Goal: Task Accomplishment & Management: Use online tool/utility

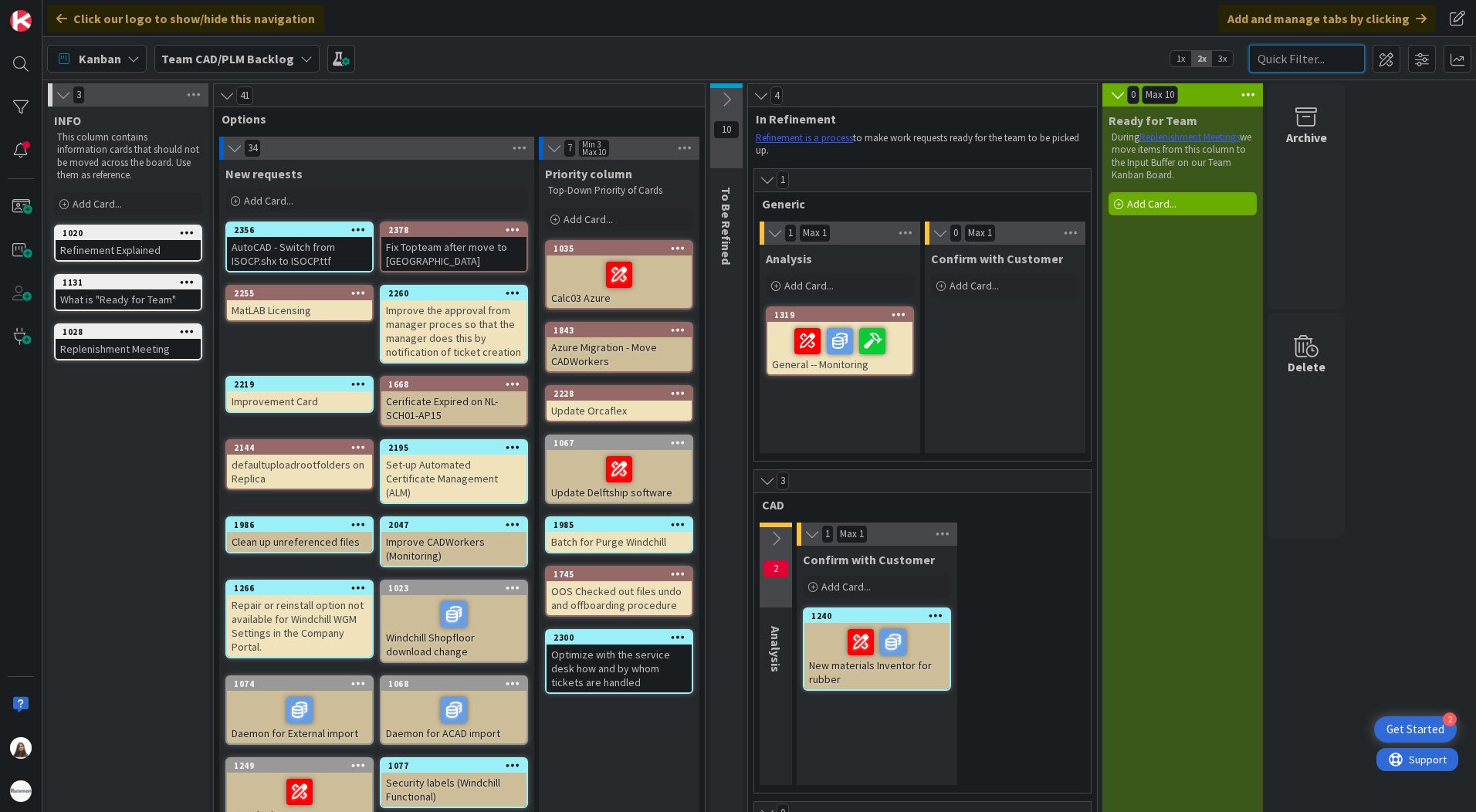
click at [1296, 59] on input "text" at bounding box center [1307, 58] width 116 height 28
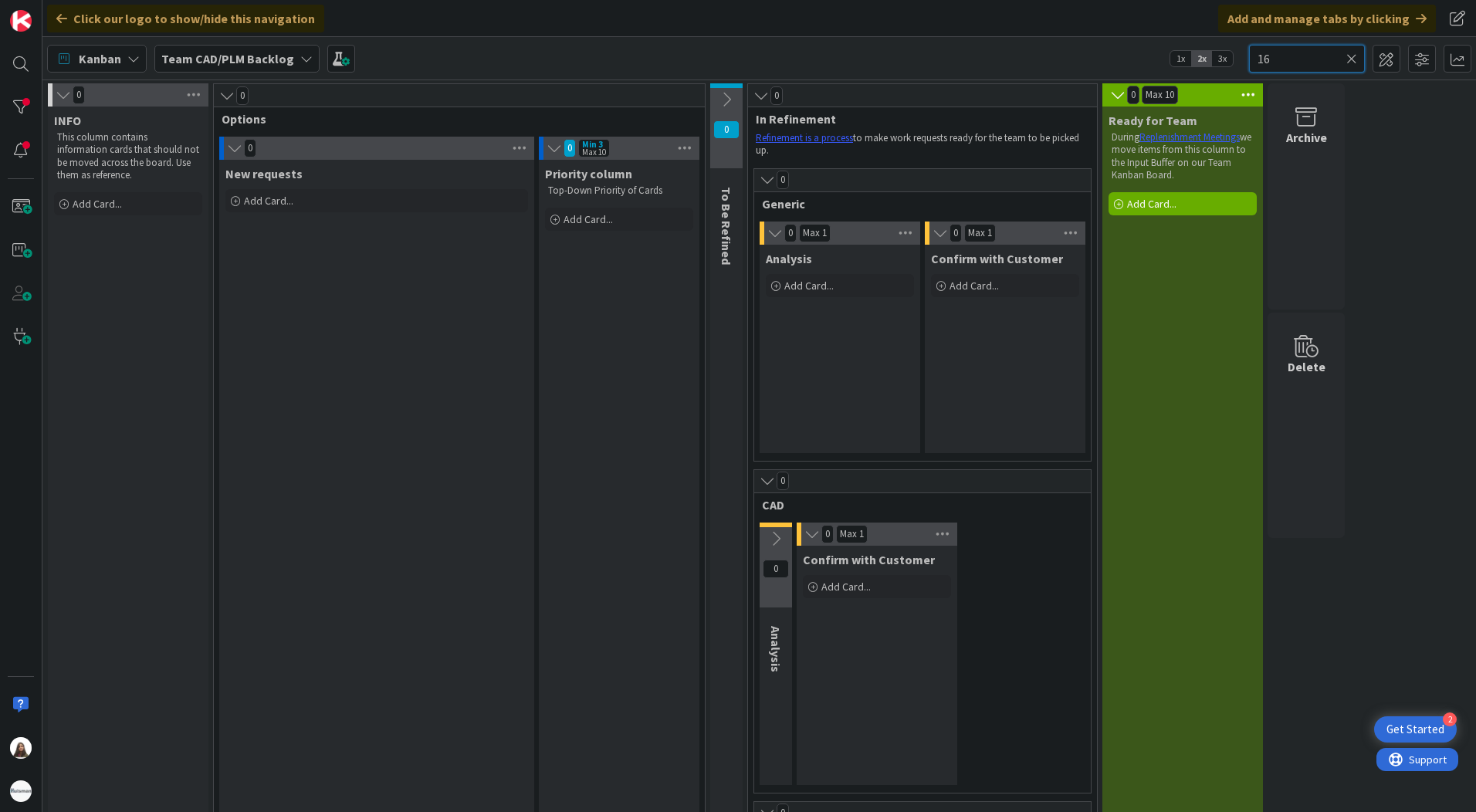
type input "1"
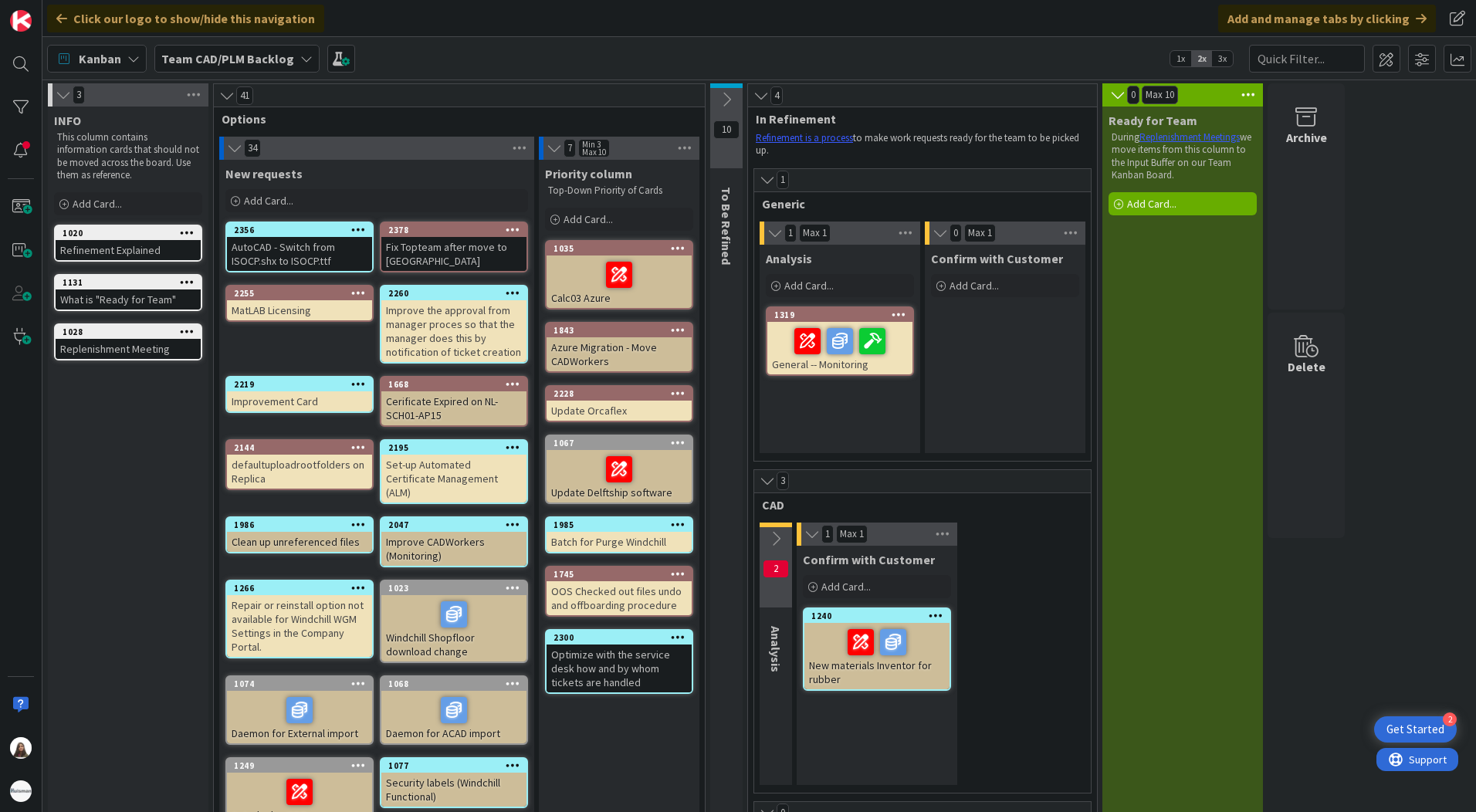
click at [127, 65] on div "Kanban" at bounding box center [96, 58] width 100 height 28
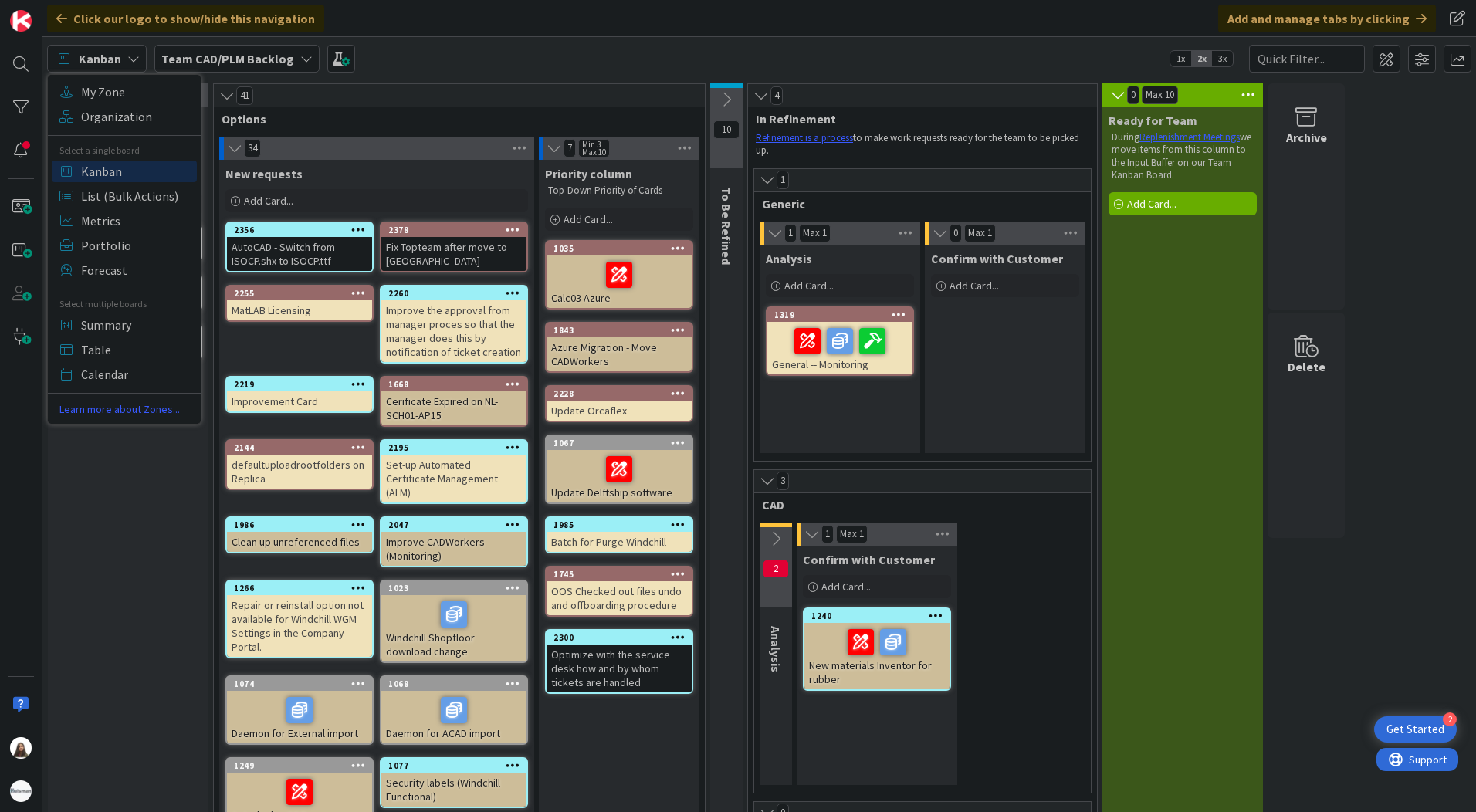
click at [232, 56] on b "Team CAD/PLM Backlog" at bounding box center [228, 59] width 133 height 15
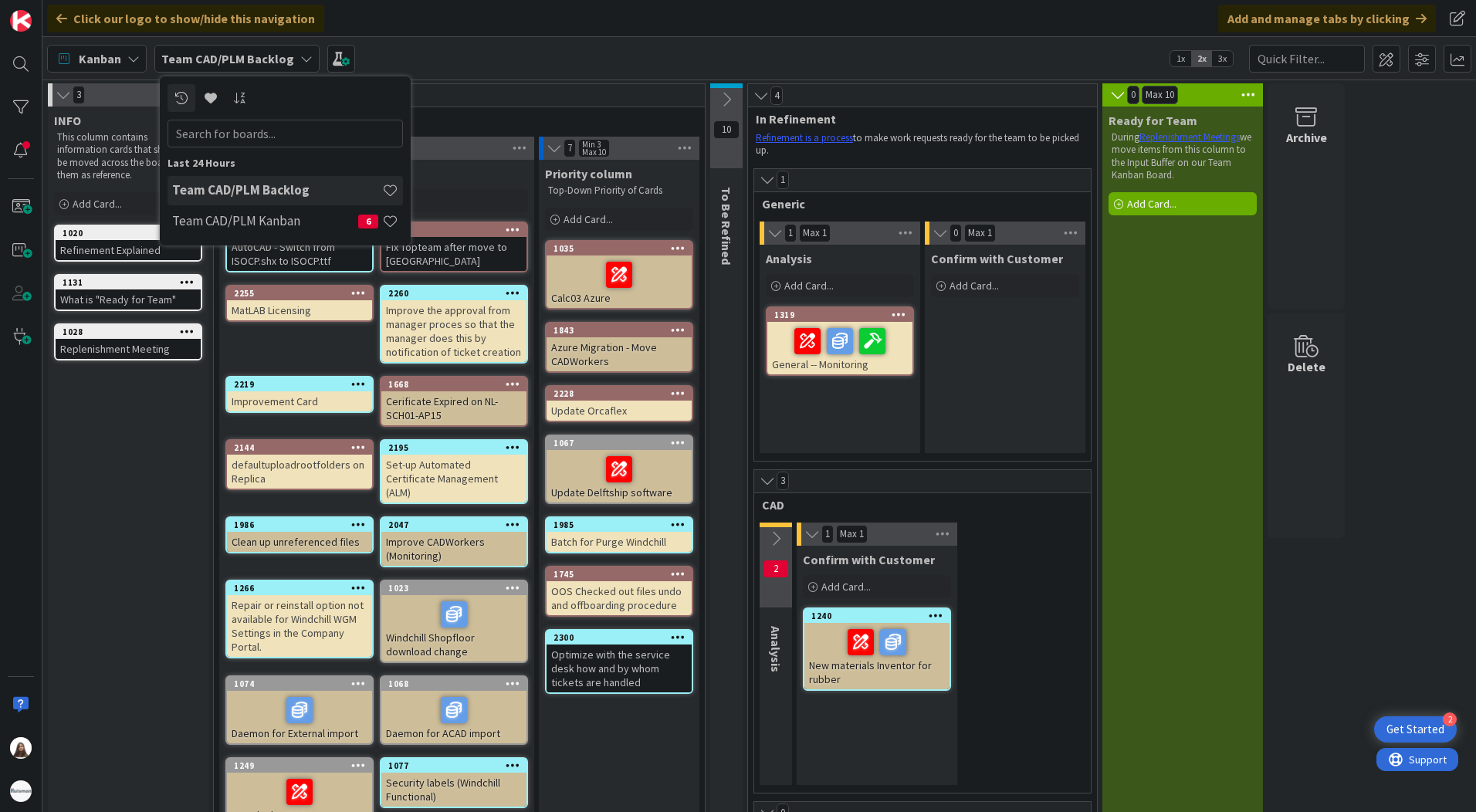
click at [224, 126] on input "text" at bounding box center [285, 133] width 235 height 28
type input "1699"
drag, startPoint x: 208, startPoint y: 119, endPoint x: 153, endPoint y: 132, distance: 56.5
click at [153, 132] on div "Click our logo to show/hide this navigation Add and manage tabs by clicking Kan…" at bounding box center [759, 406] width 1433 height 812
click at [1090, 491] on div "3 CAD 2 Analysis 1 Max 1 Confirm with Customer Add Card... 1240 New materials I…" at bounding box center [922, 631] width 338 height 324
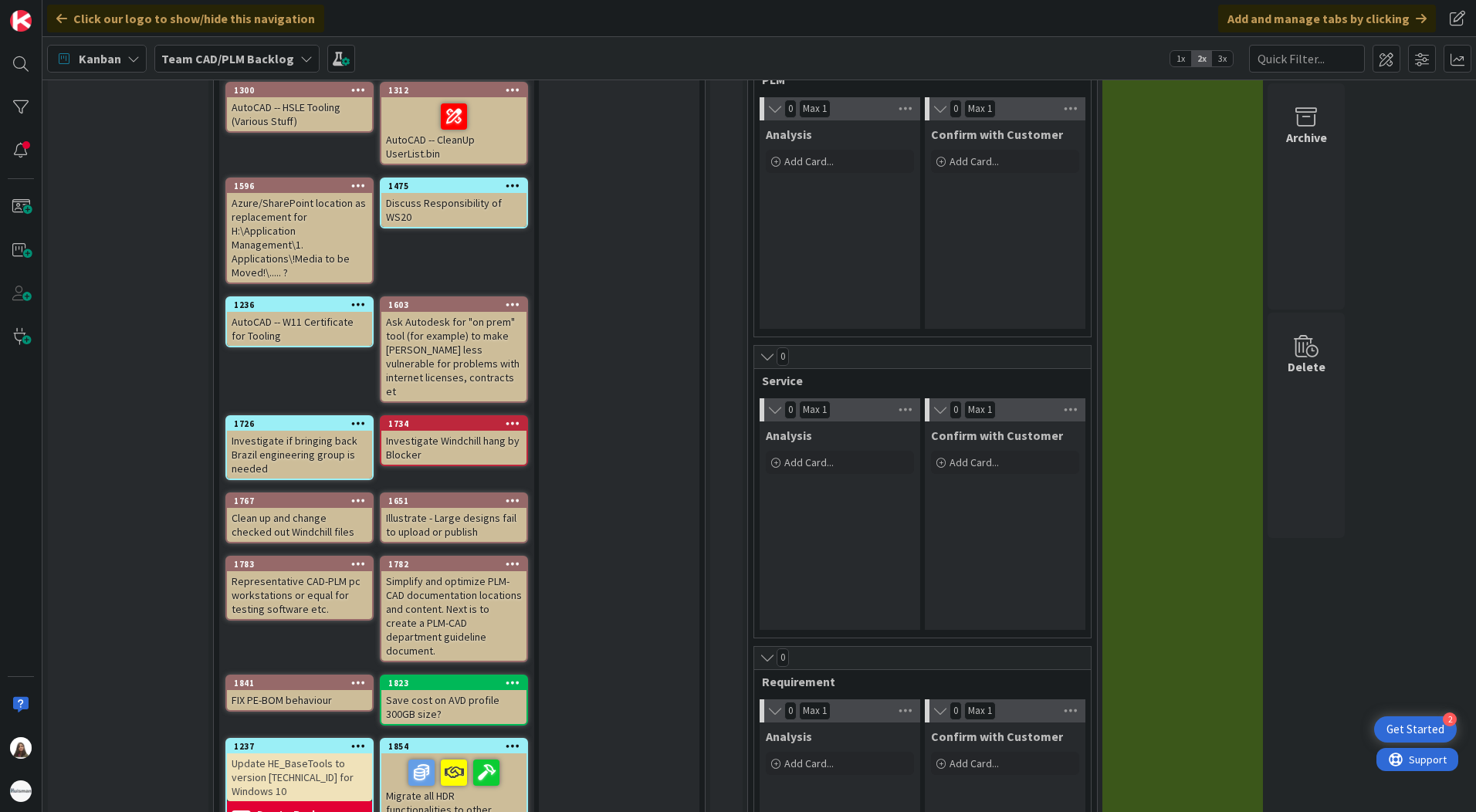
scroll to position [642, 0]
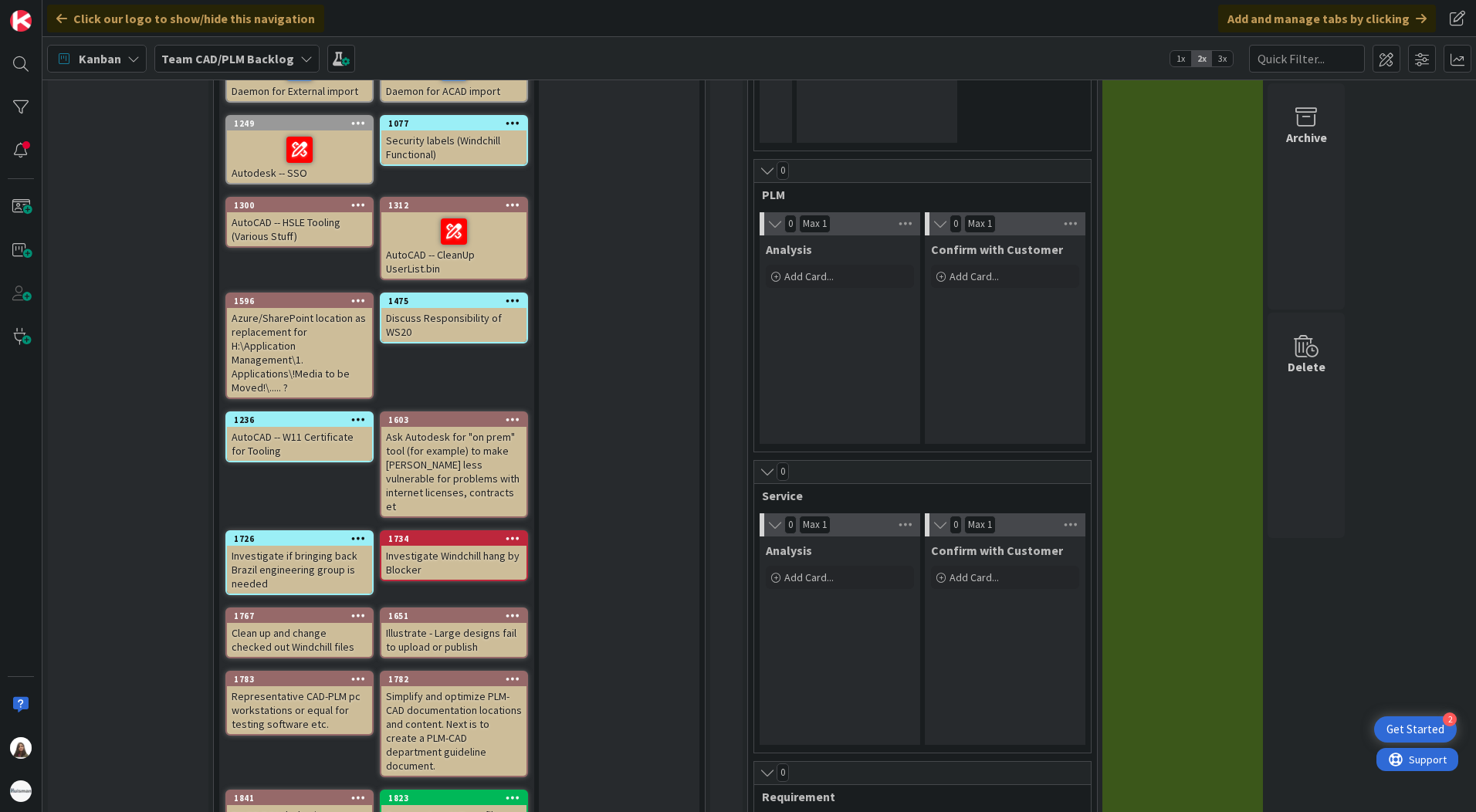
click at [291, 56] on div "Team CAD/PLM Backlog" at bounding box center [237, 58] width 166 height 28
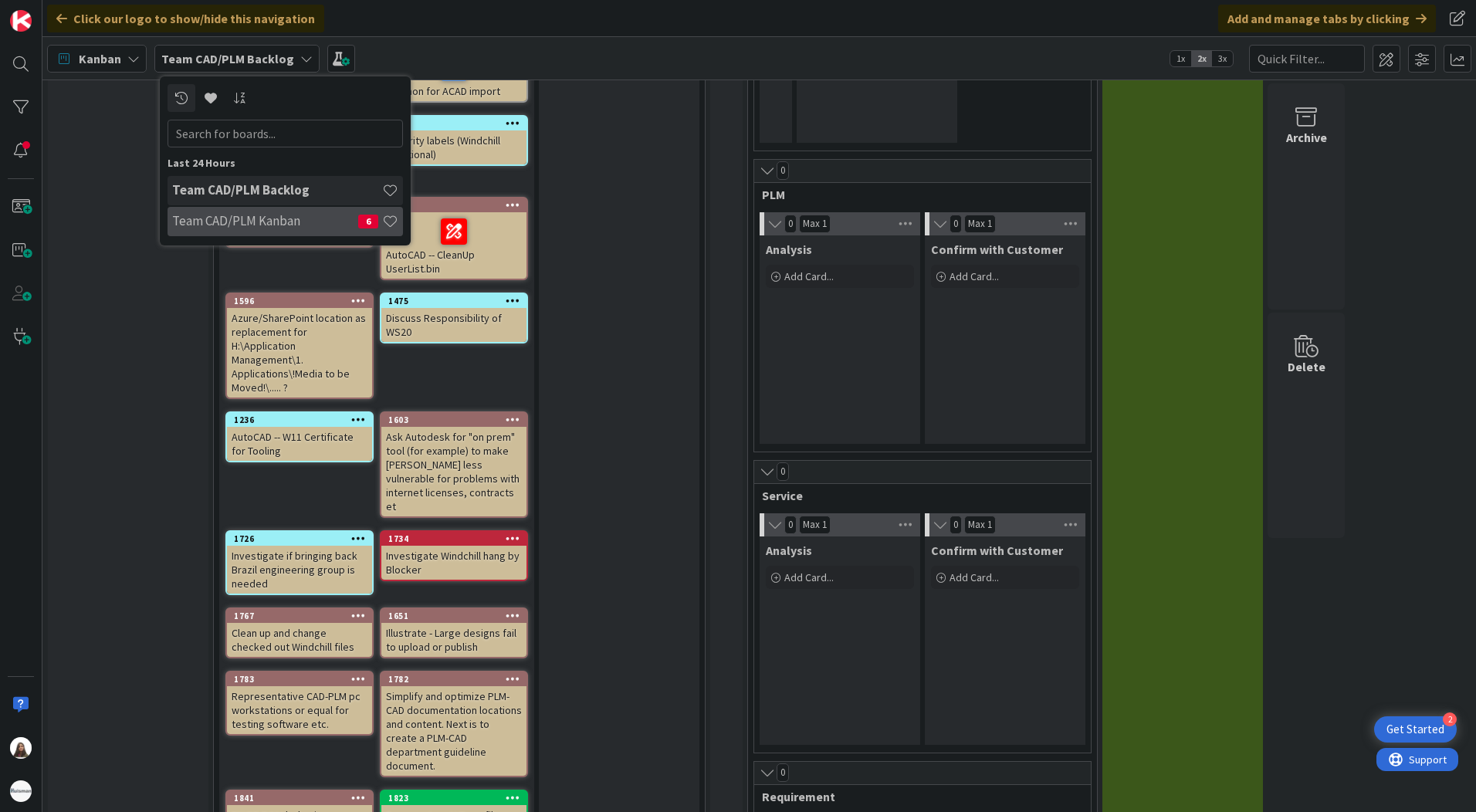
click at [229, 225] on h4 "Team CAD/PLM Kanban" at bounding box center [265, 221] width 186 height 15
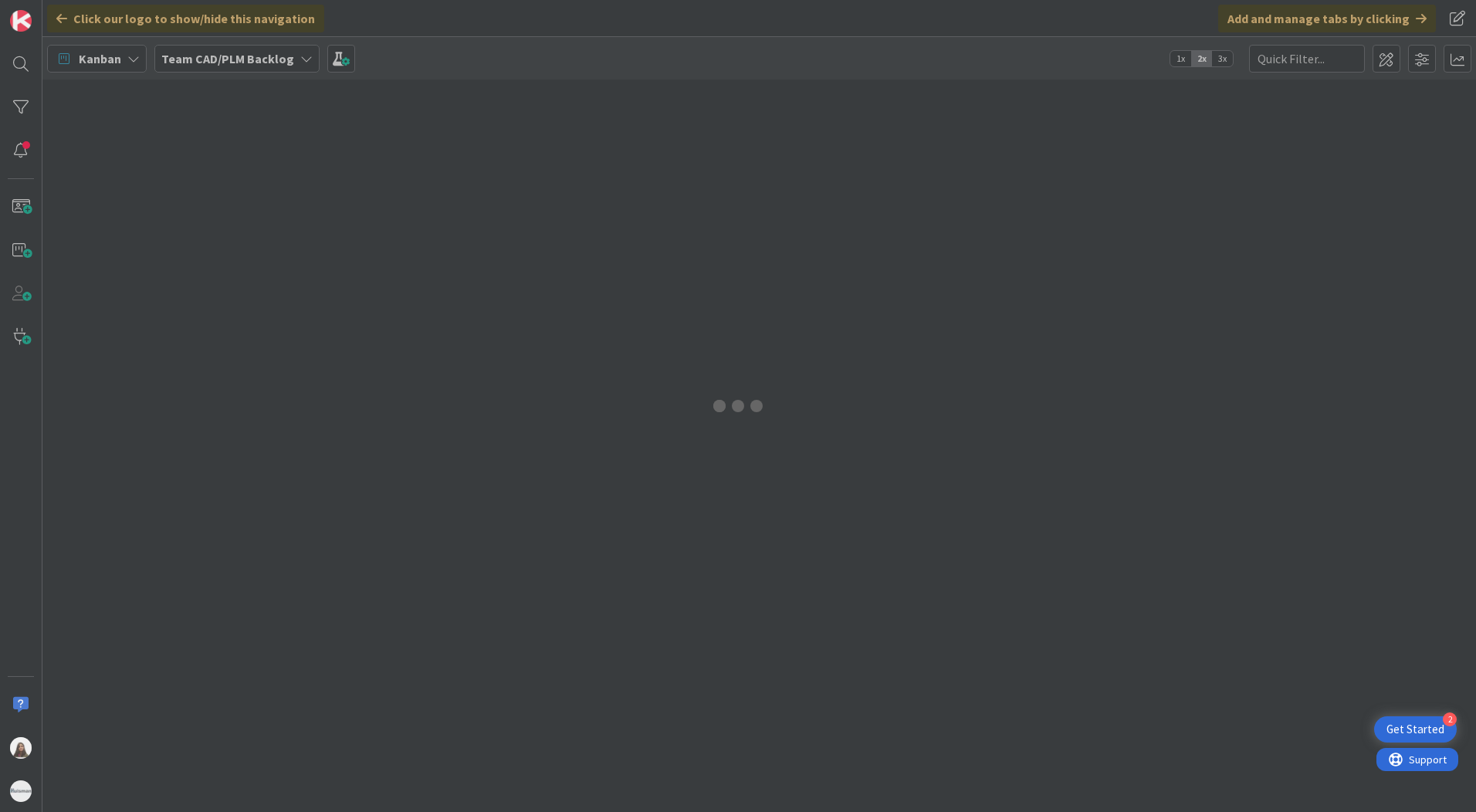
type input "1699"
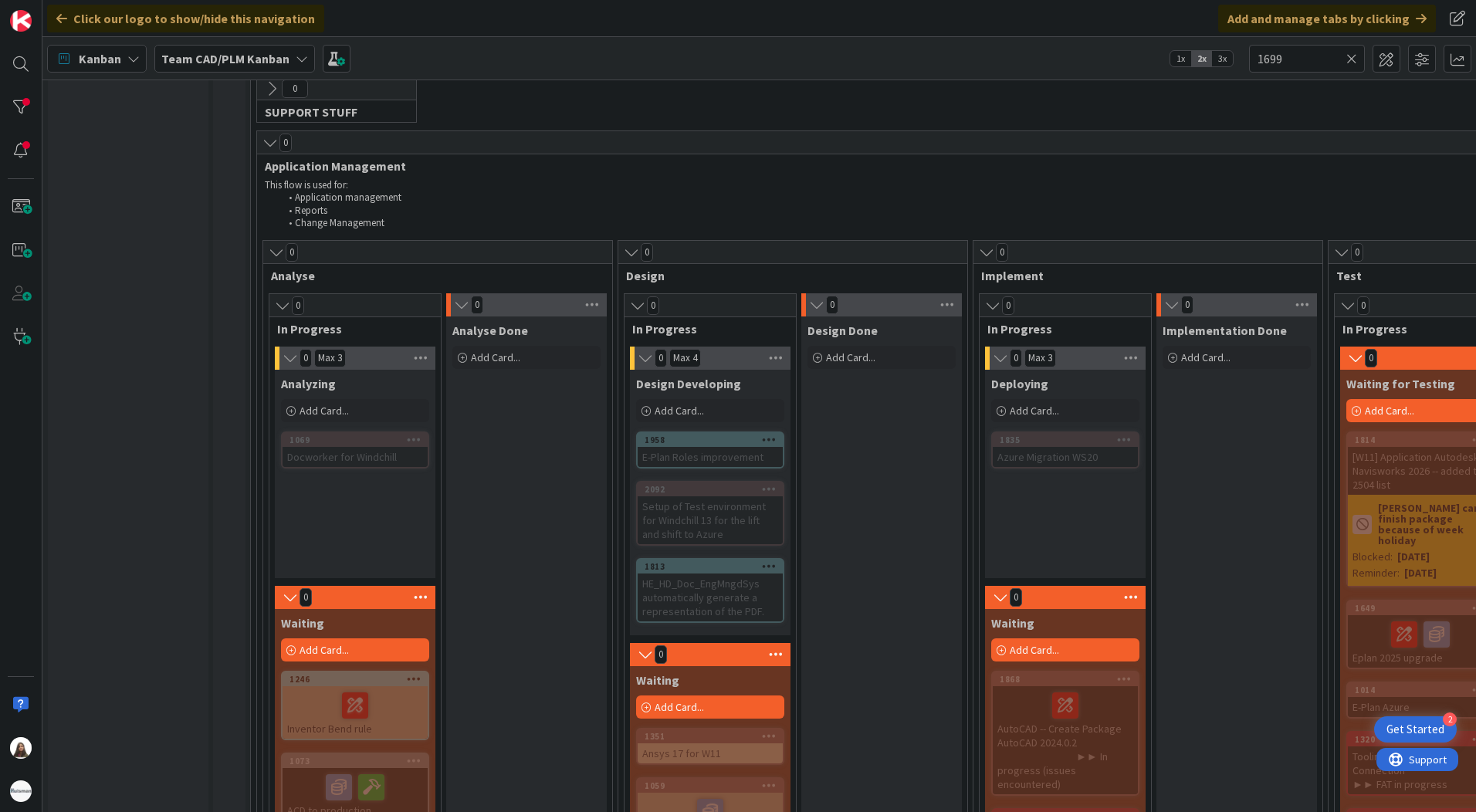
scroll to position [1003, 0]
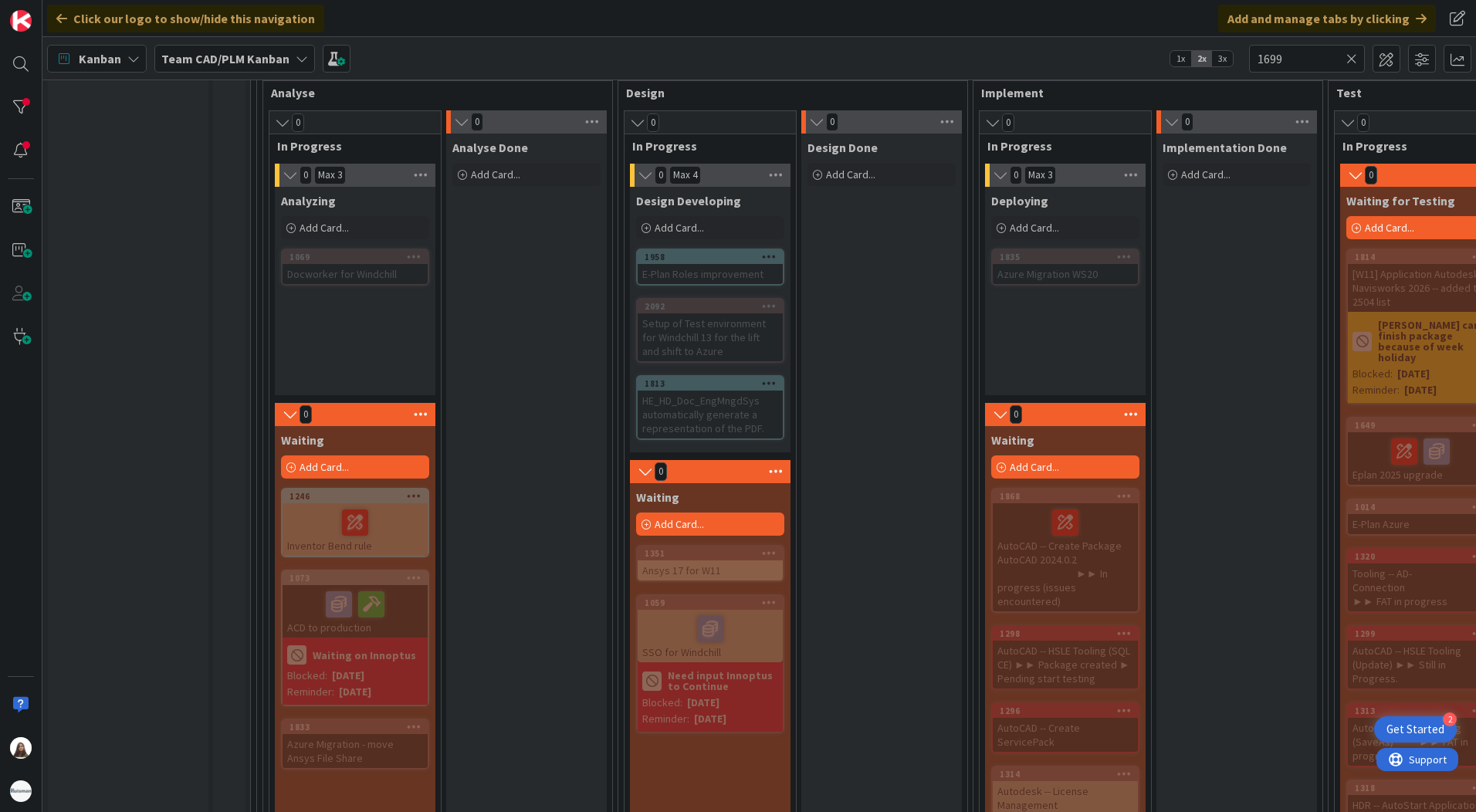
click at [700, 389] on div "1813" at bounding box center [710, 384] width 145 height 14
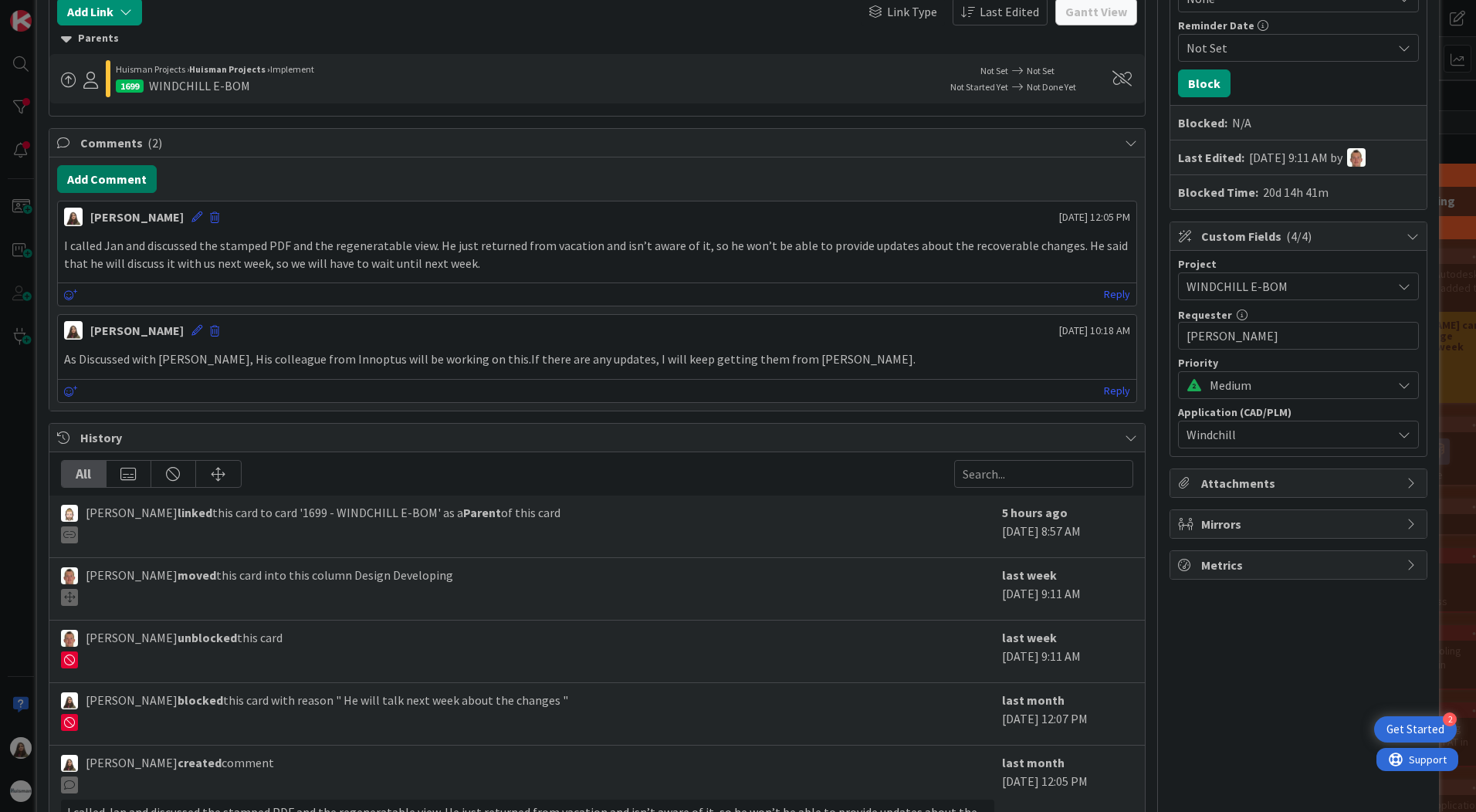
scroll to position [154, 0]
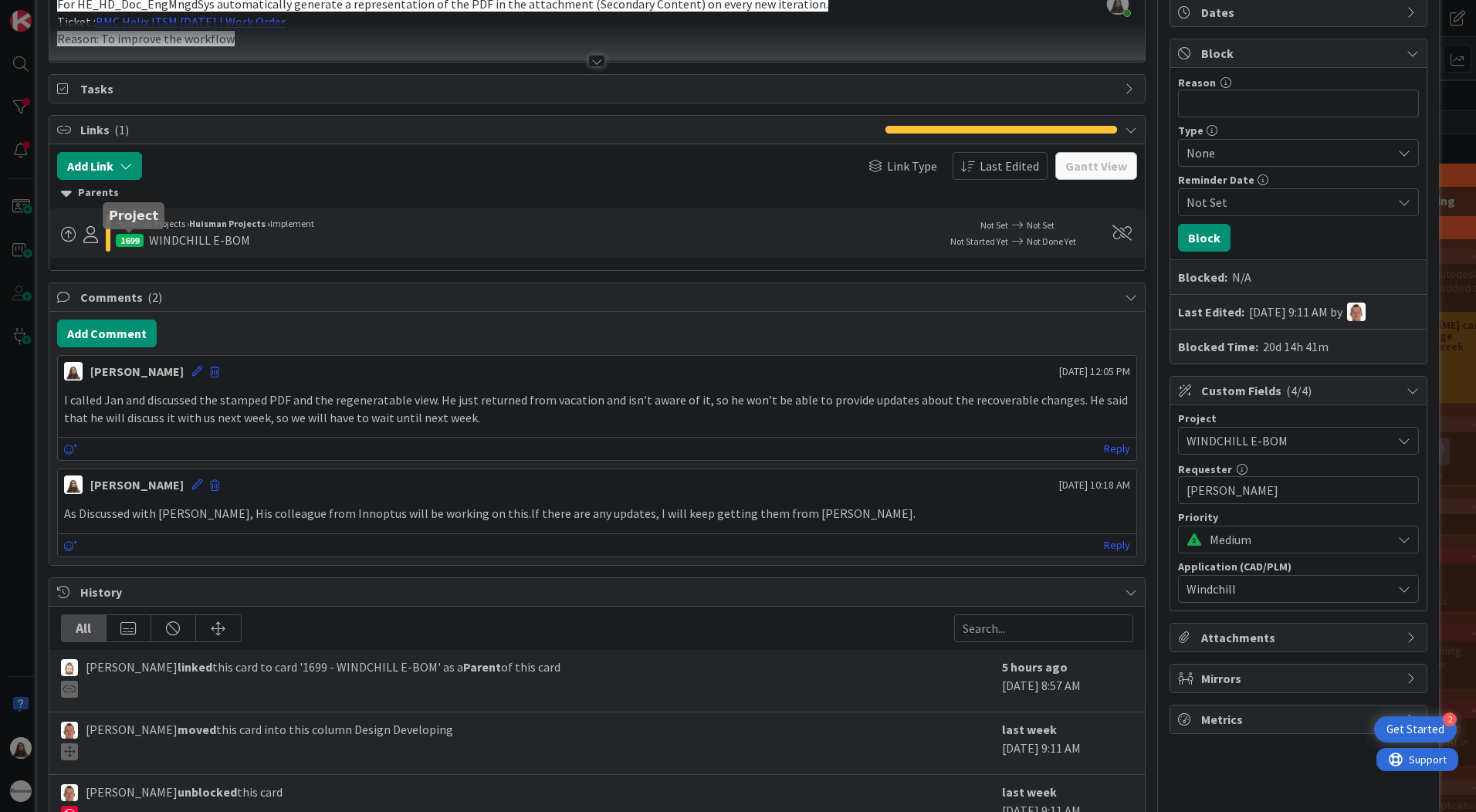
click at [121, 239] on div "1699" at bounding box center [130, 240] width 28 height 13
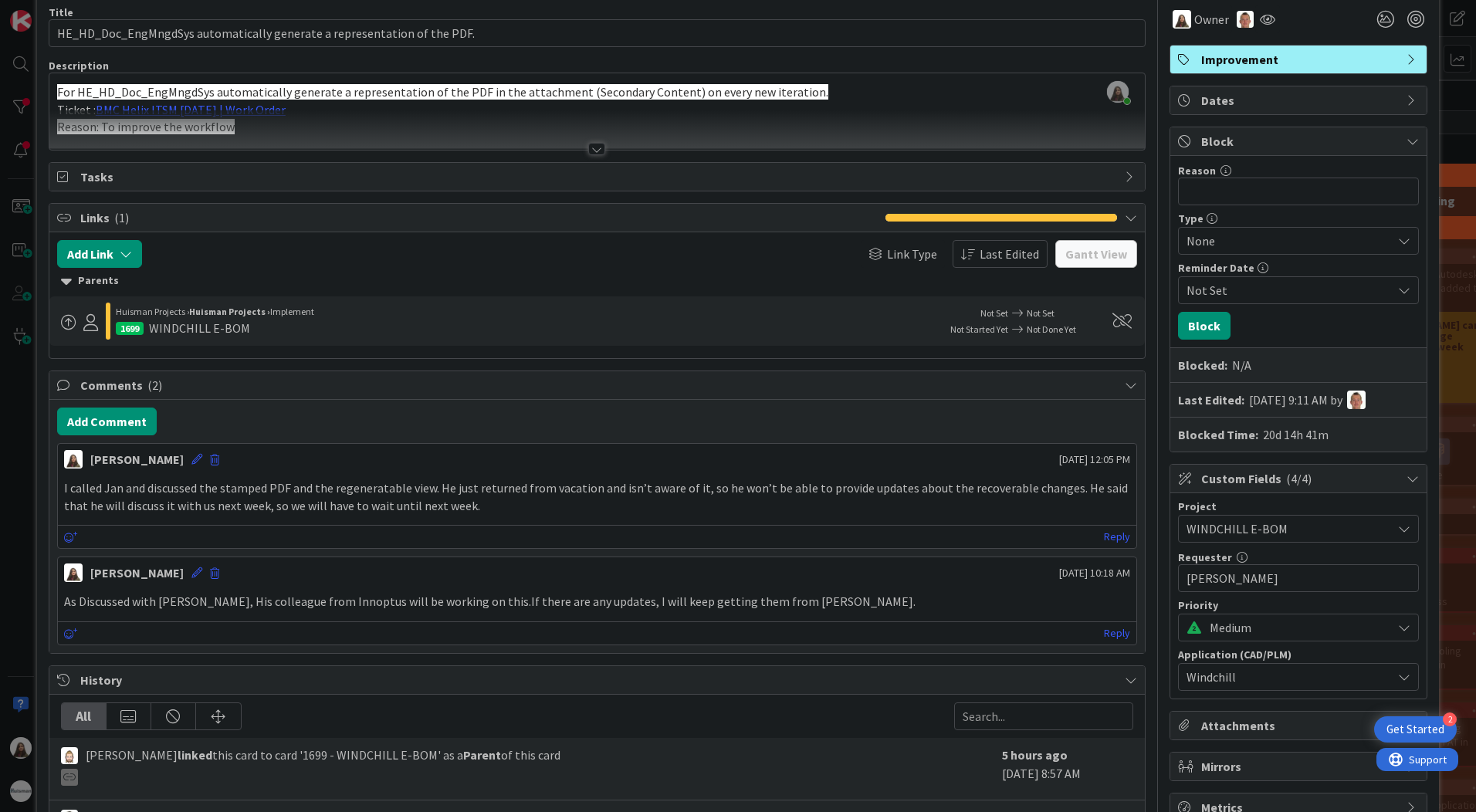
scroll to position [0, 0]
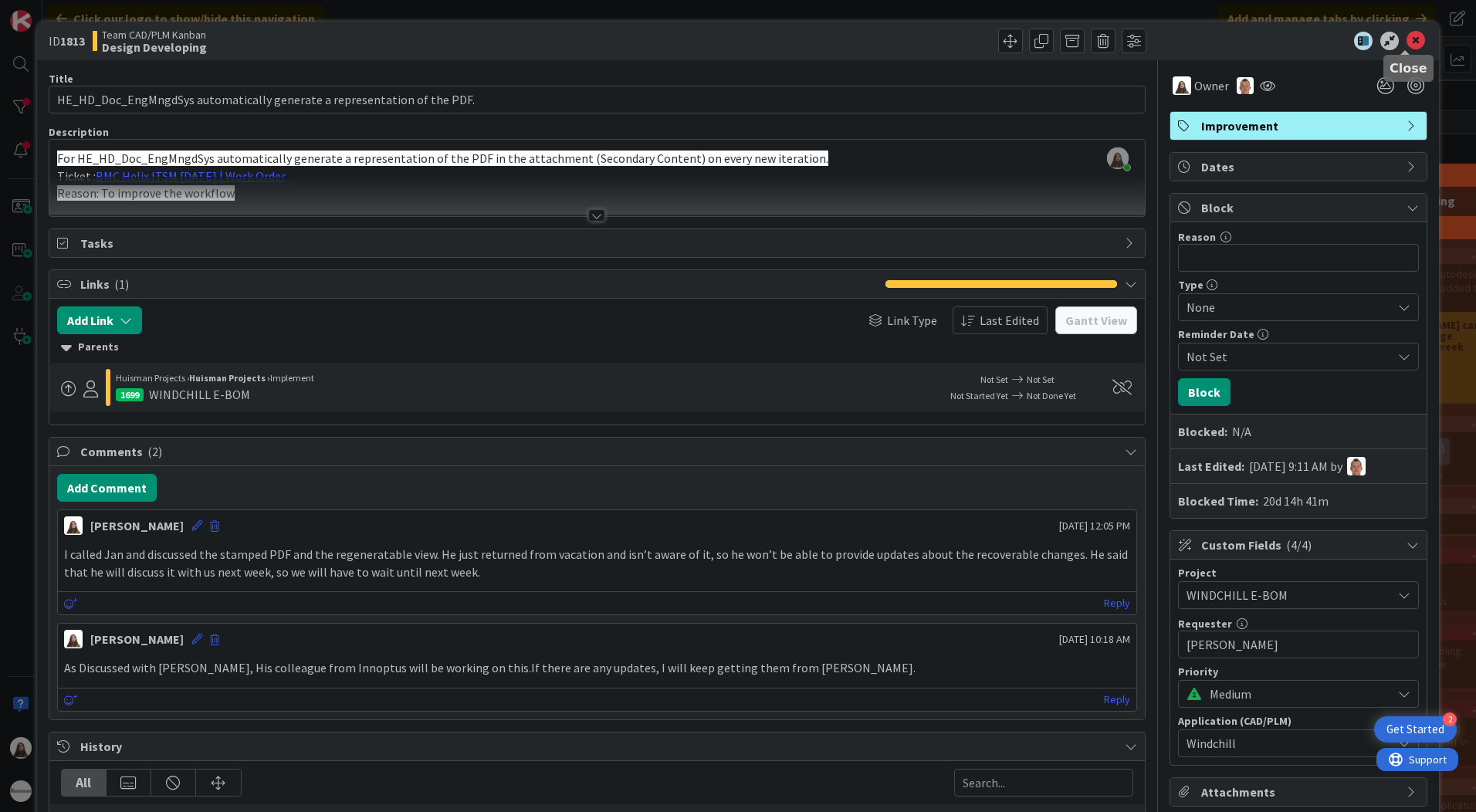
drag, startPoint x: 1406, startPoint y: 37, endPoint x: 1396, endPoint y: 43, distance: 11.7
click at [1406, 37] on icon at bounding box center [1415, 41] width 19 height 19
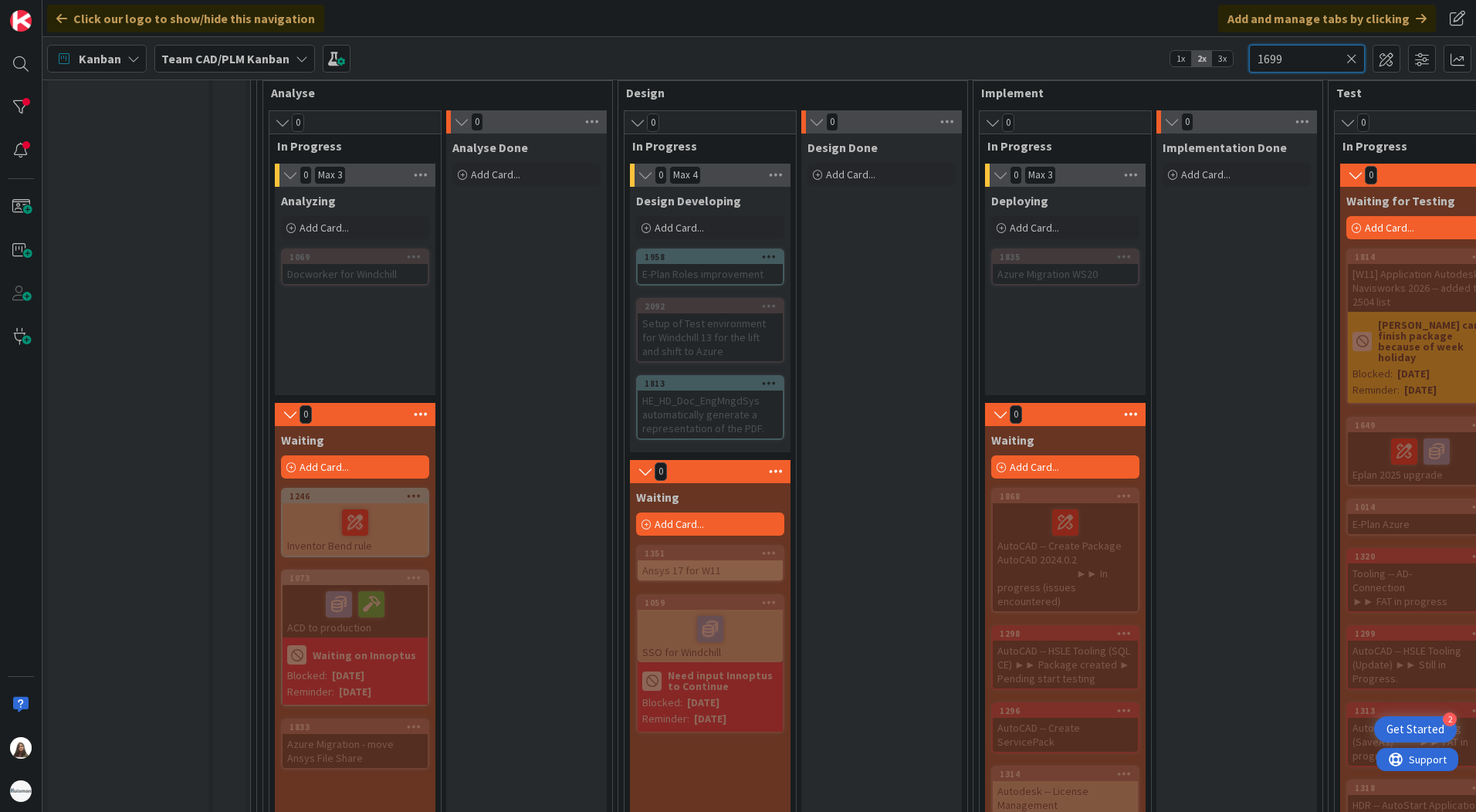
click at [1293, 62] on input "1699" at bounding box center [1307, 58] width 116 height 28
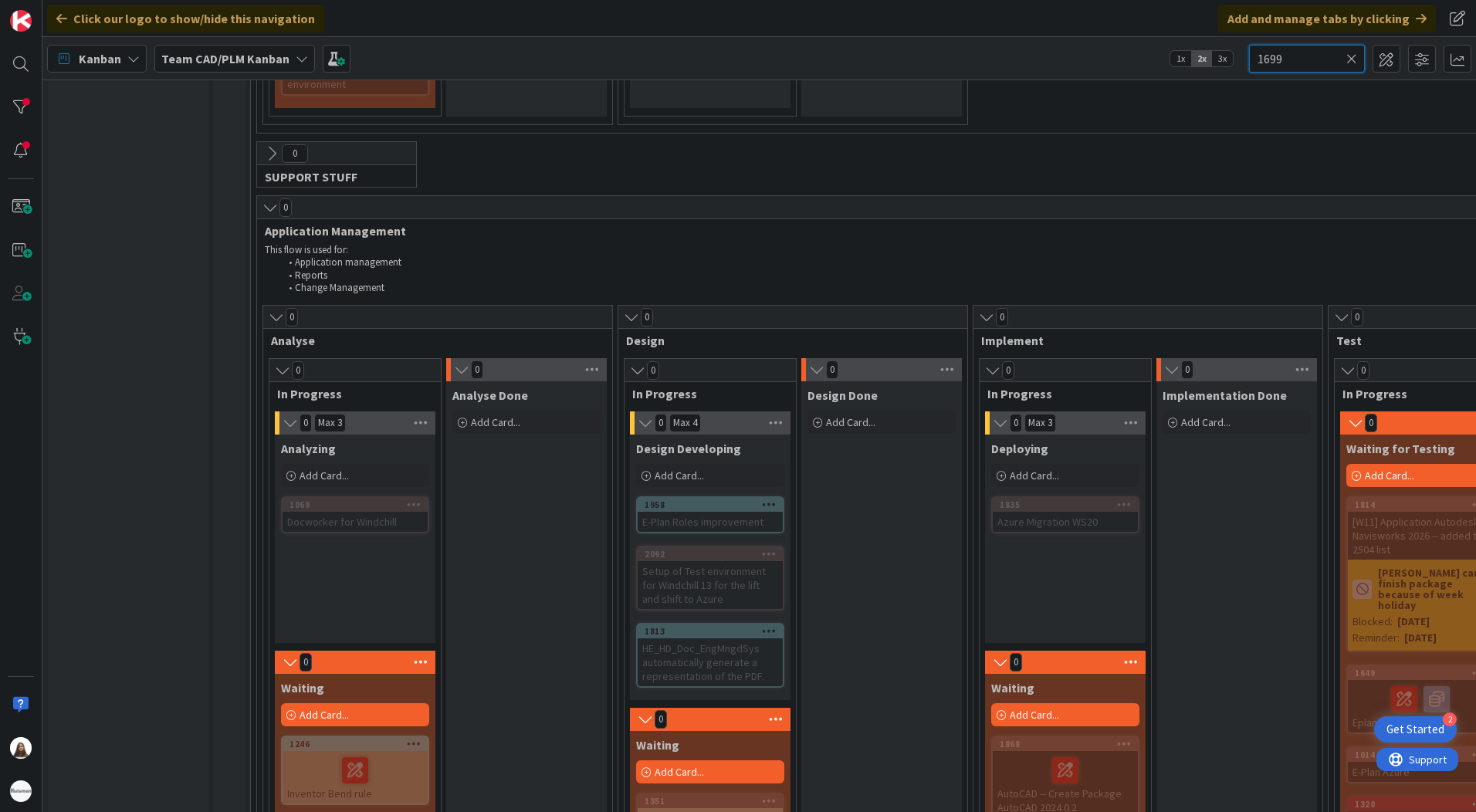
scroll to position [694, 0]
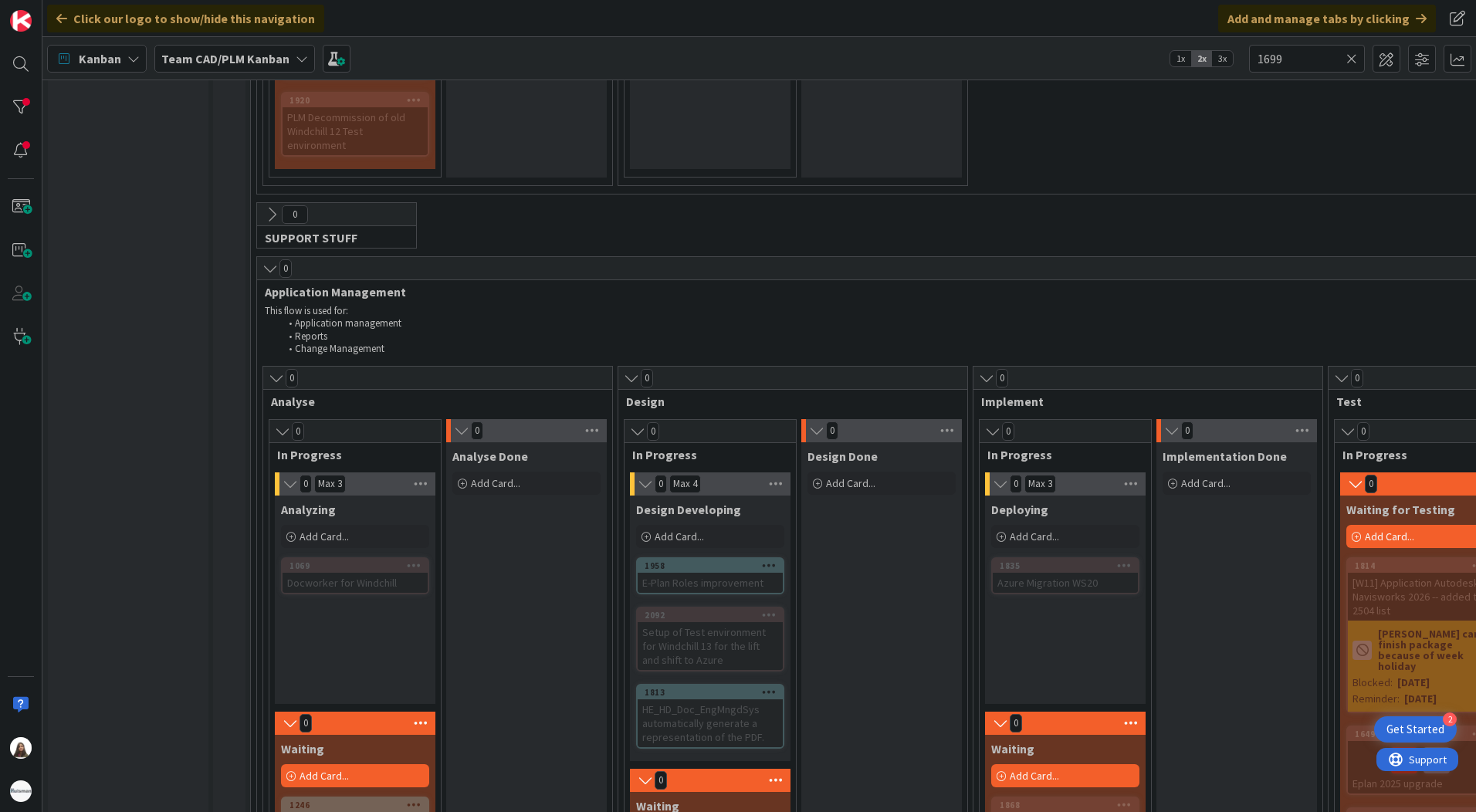
click at [289, 58] on div "Team CAD/PLM Kanban" at bounding box center [235, 58] width 160 height 28
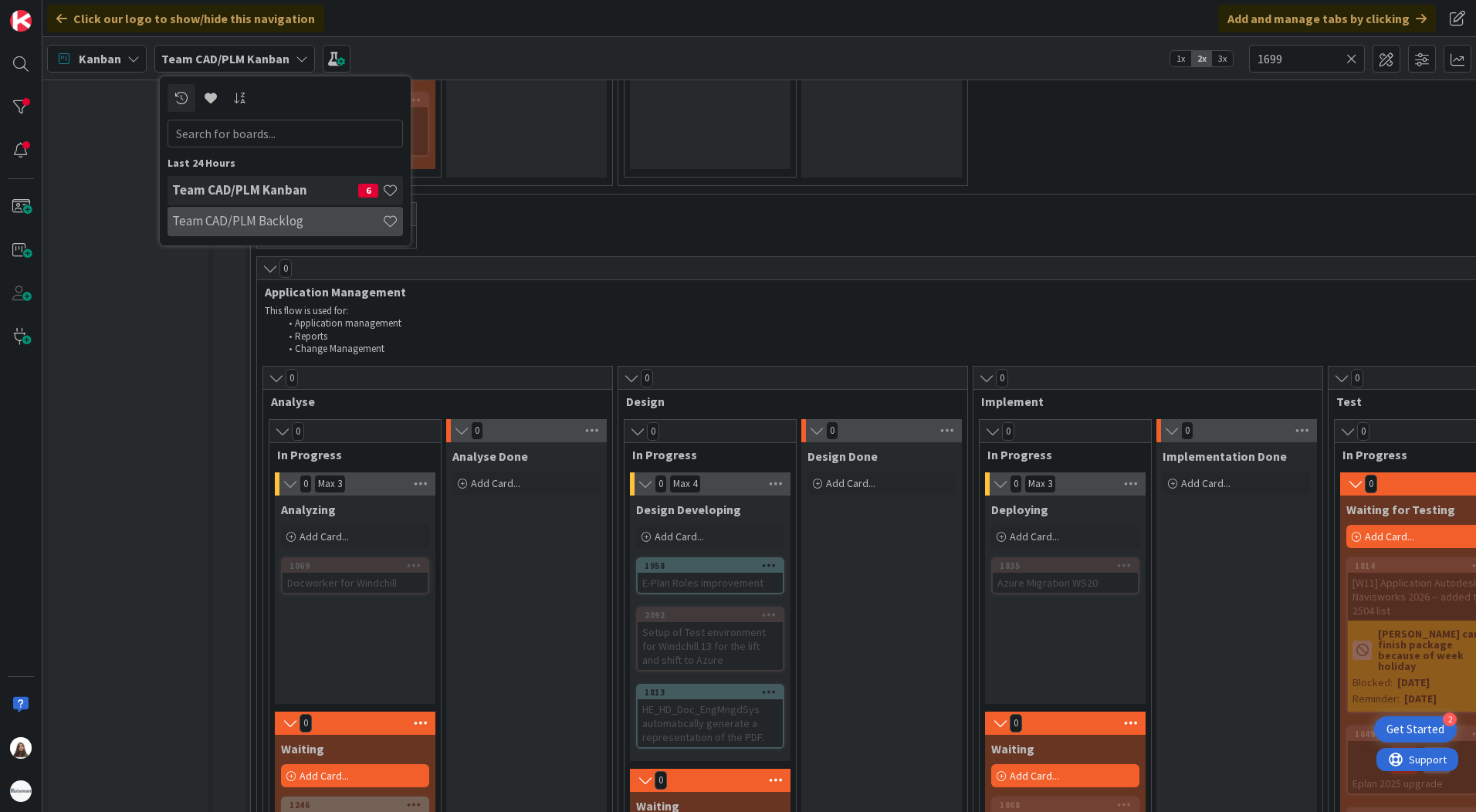
click at [228, 218] on h4 "Team CAD/PLM Backlog" at bounding box center [277, 221] width 210 height 15
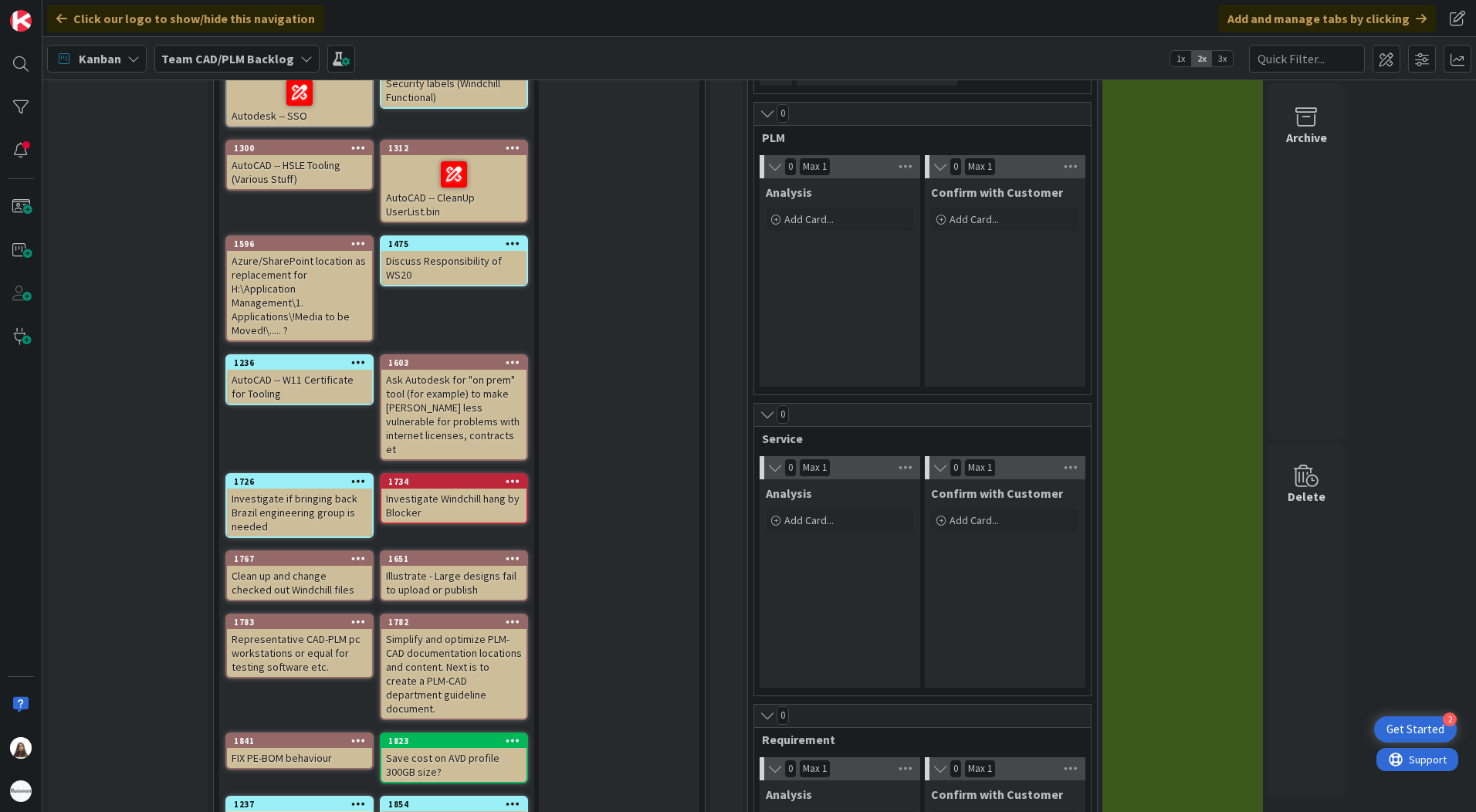
scroll to position [642, 0]
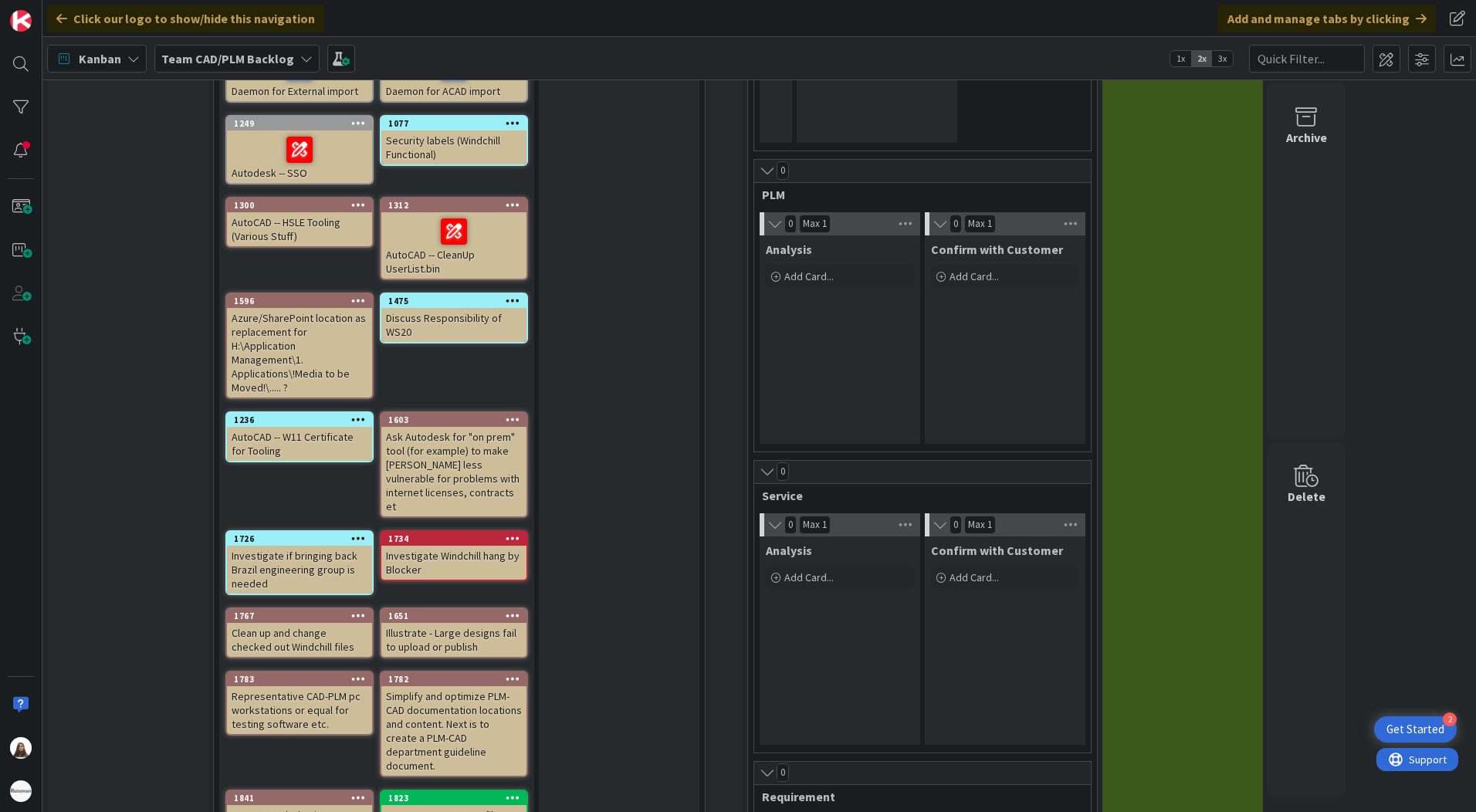
drag, startPoint x: 303, startPoint y: 59, endPoint x: 298, endPoint y: 74, distance: 15.8
click at [303, 60] on icon at bounding box center [306, 59] width 12 height 12
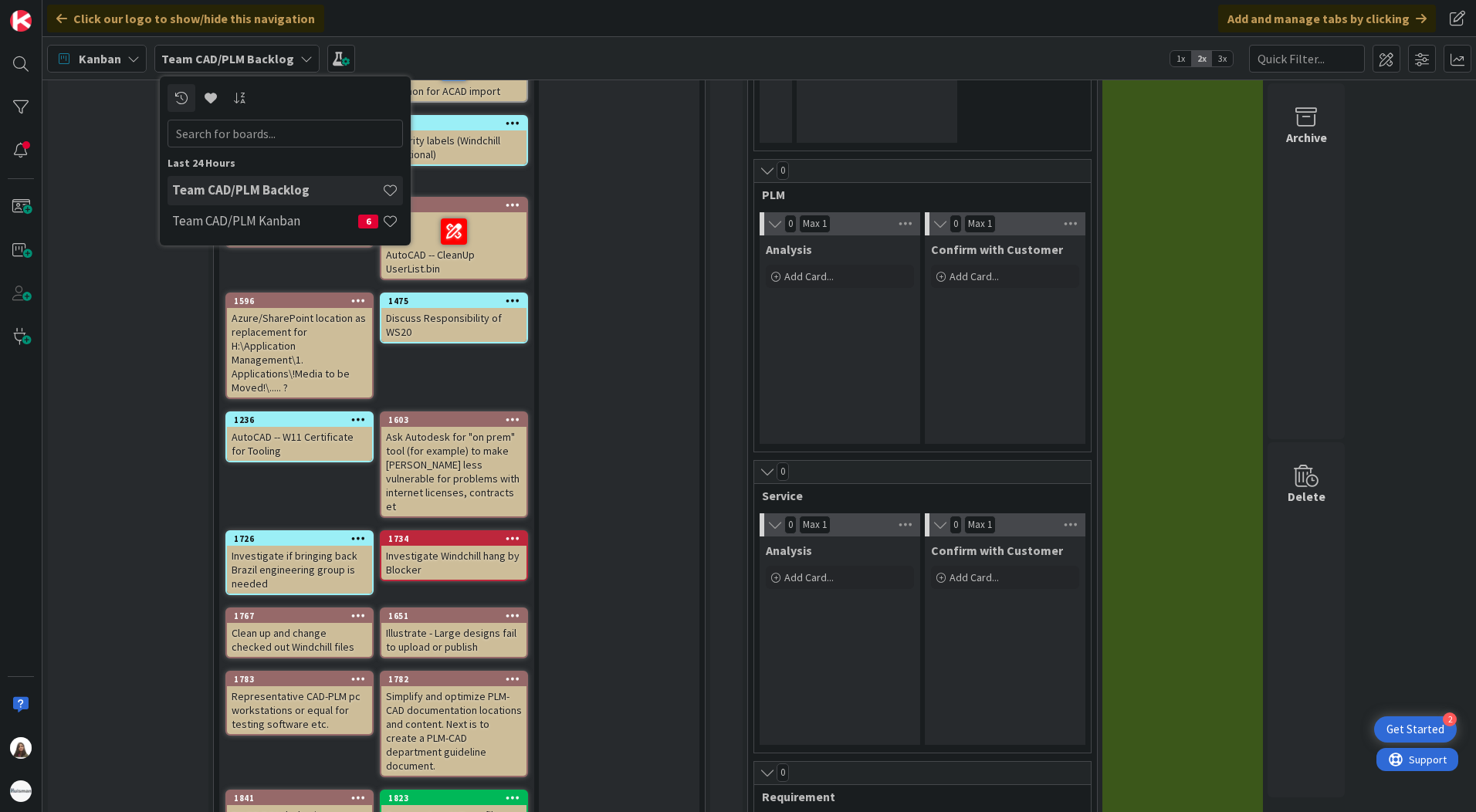
click at [252, 220] on h4 "Team CAD/PLM Kanban" at bounding box center [265, 221] width 186 height 15
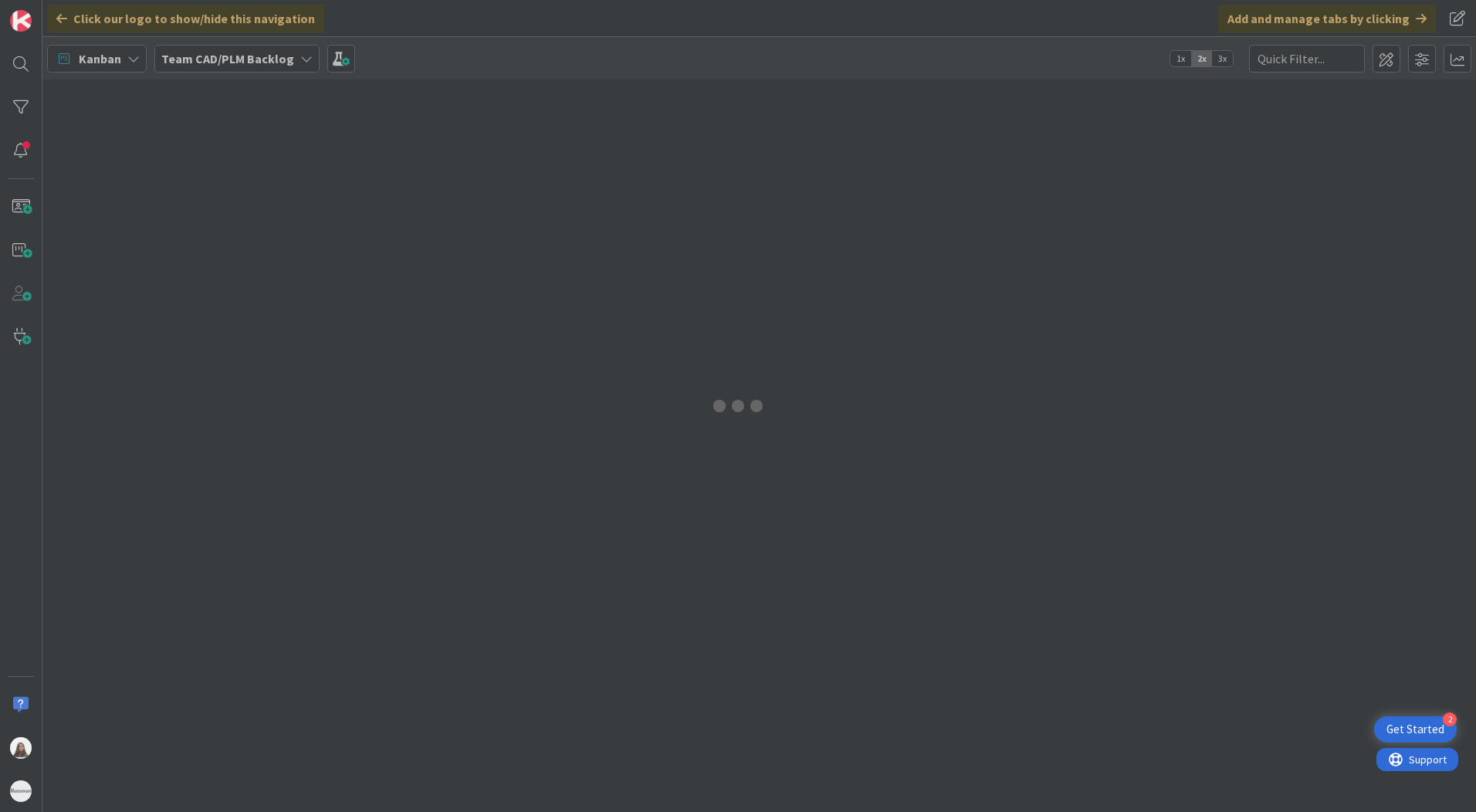
type input "1699"
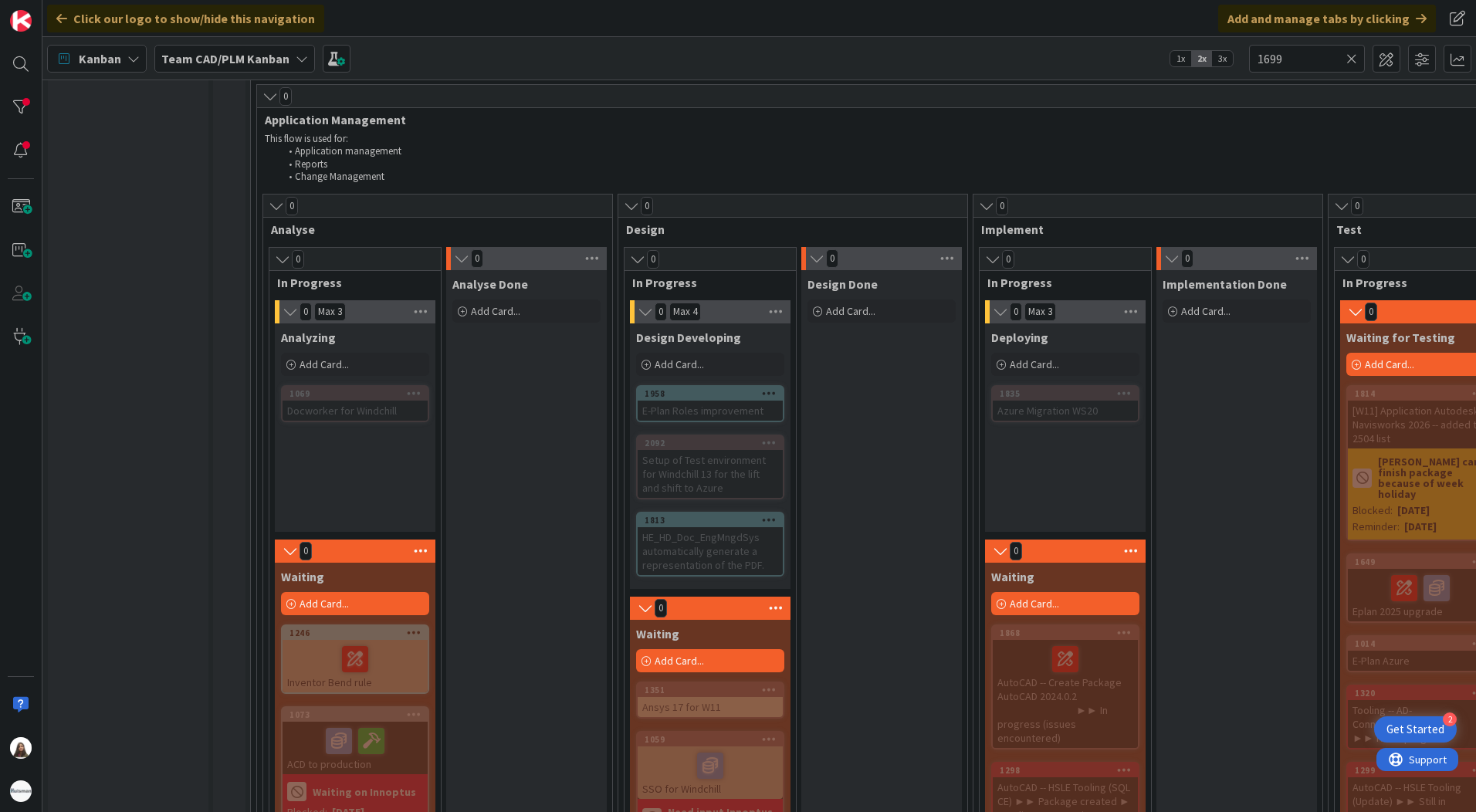
scroll to position [809, 0]
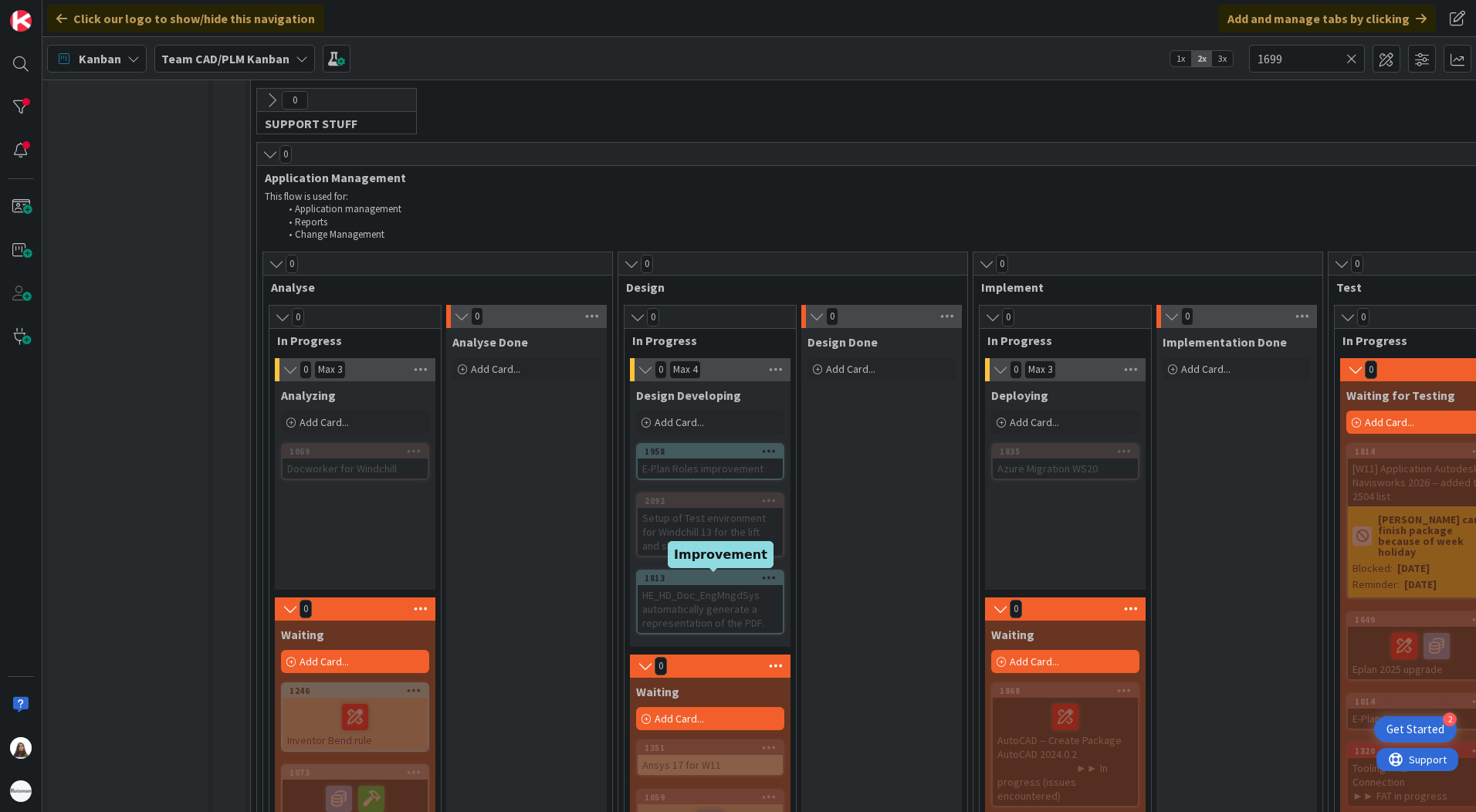
click at [701, 583] on div "1813" at bounding box center [713, 577] width 138 height 11
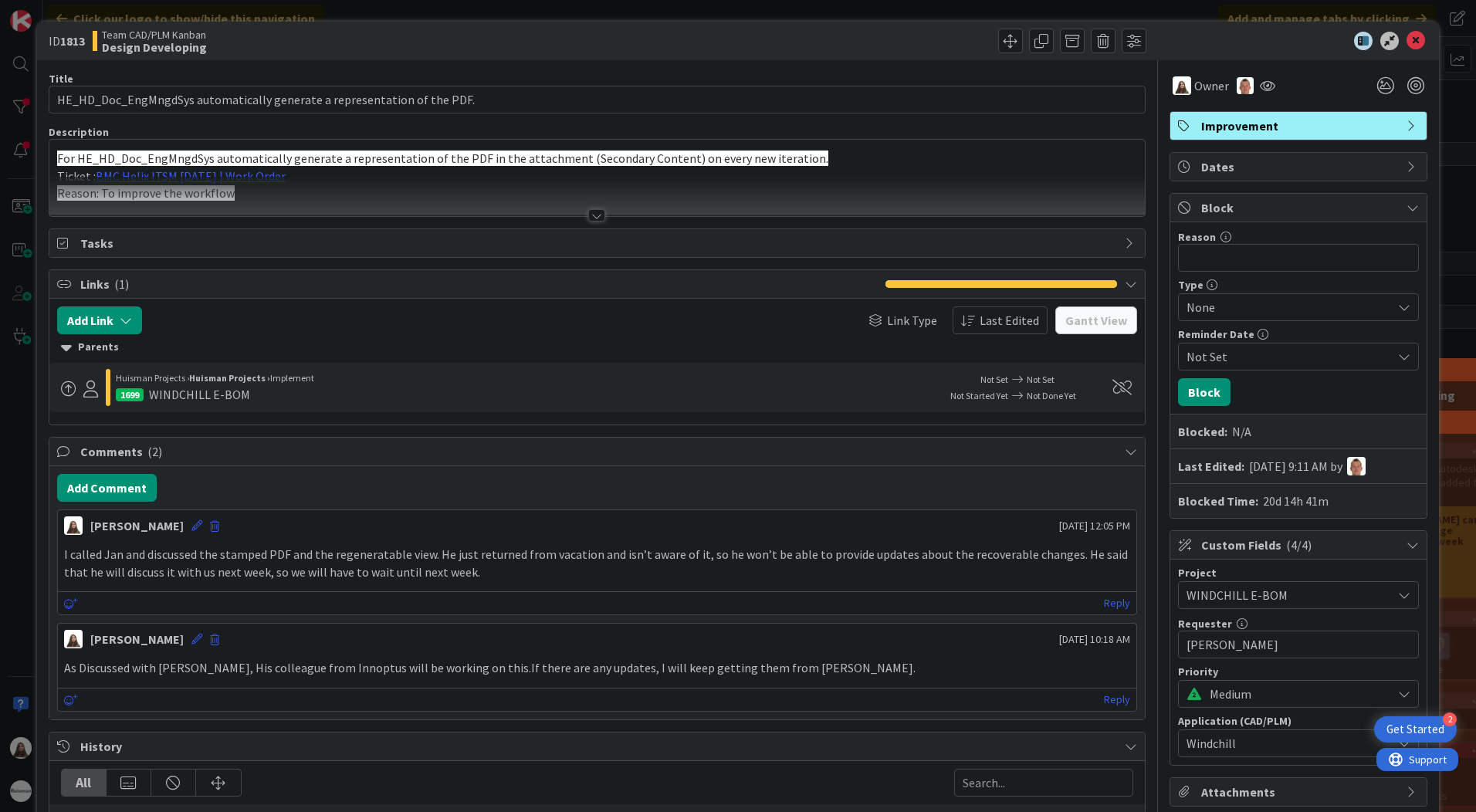
click at [1267, 211] on span "Block" at bounding box center [1300, 208] width 198 height 19
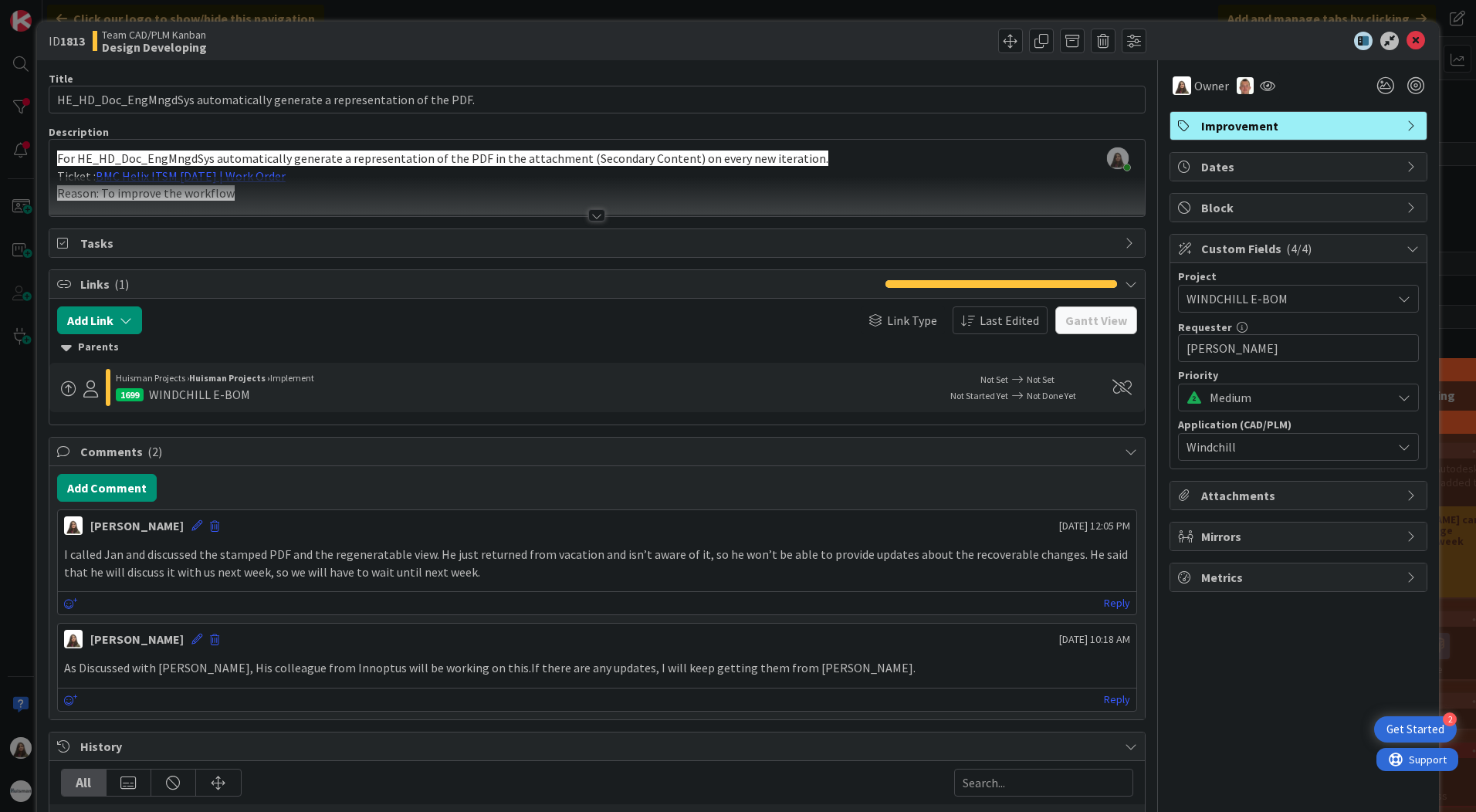
click at [1259, 214] on span "Block" at bounding box center [1300, 208] width 198 height 19
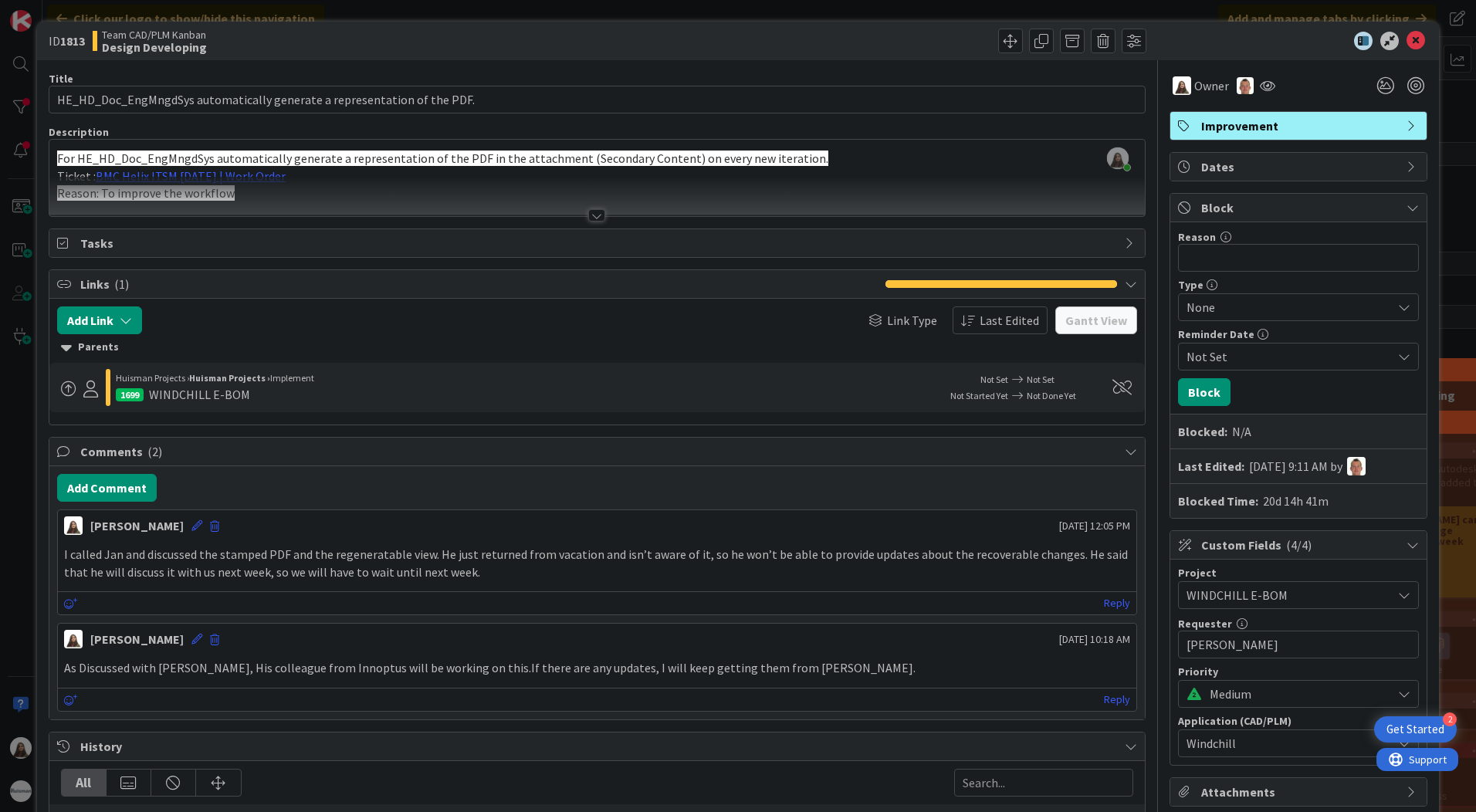
click at [1398, 304] on icon at bounding box center [1404, 307] width 12 height 12
click at [1398, 304] on icon at bounding box center [1403, 308] width 12 height 12
click at [292, 380] on span "Implement" at bounding box center [293, 378] width 44 height 12
click at [102, 319] on button "Add Link" at bounding box center [100, 320] width 85 height 28
click at [296, 312] on div at bounding box center [326, 320] width 352 height 28
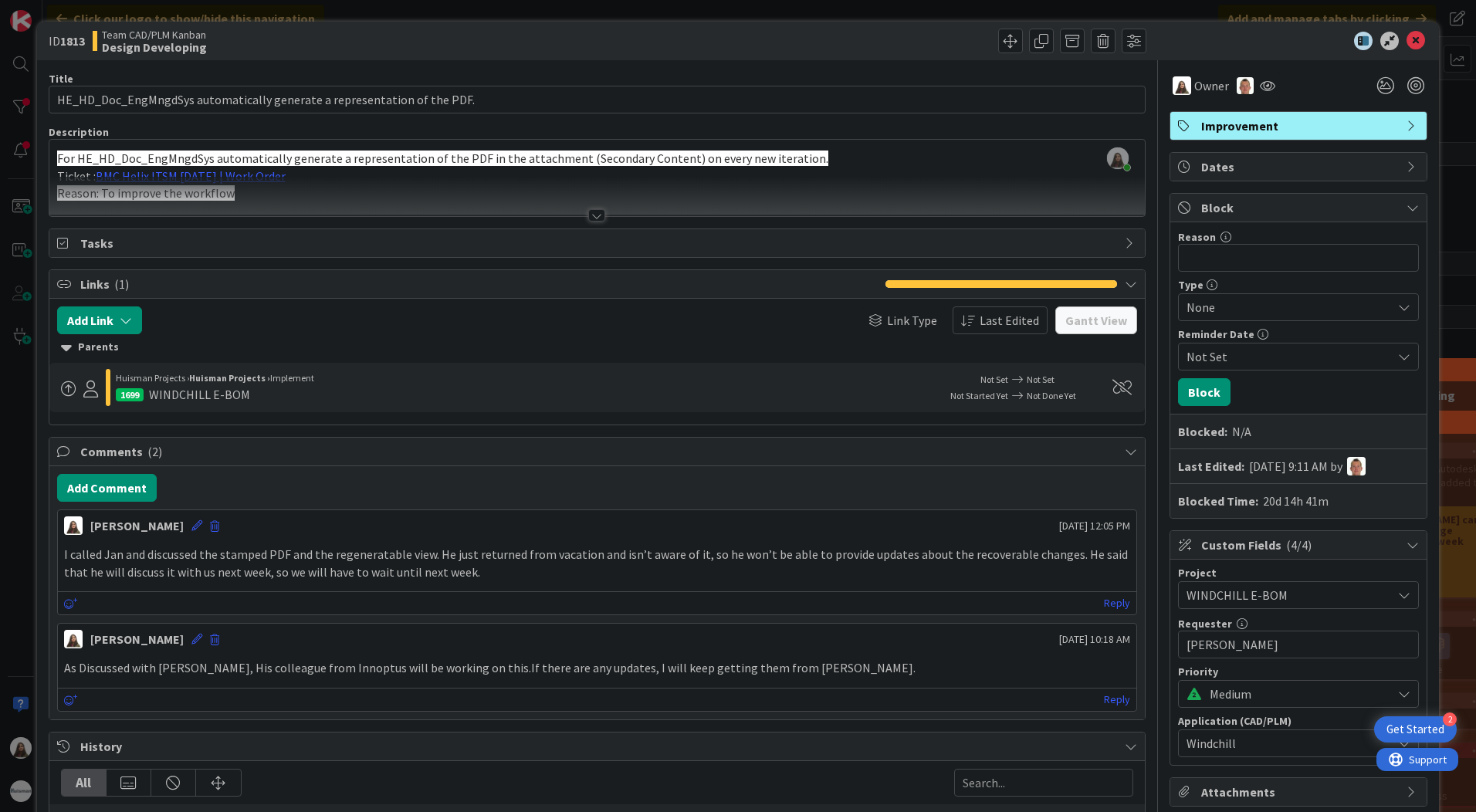
click at [1037, 246] on span "Tasks" at bounding box center [598, 243] width 1037 height 19
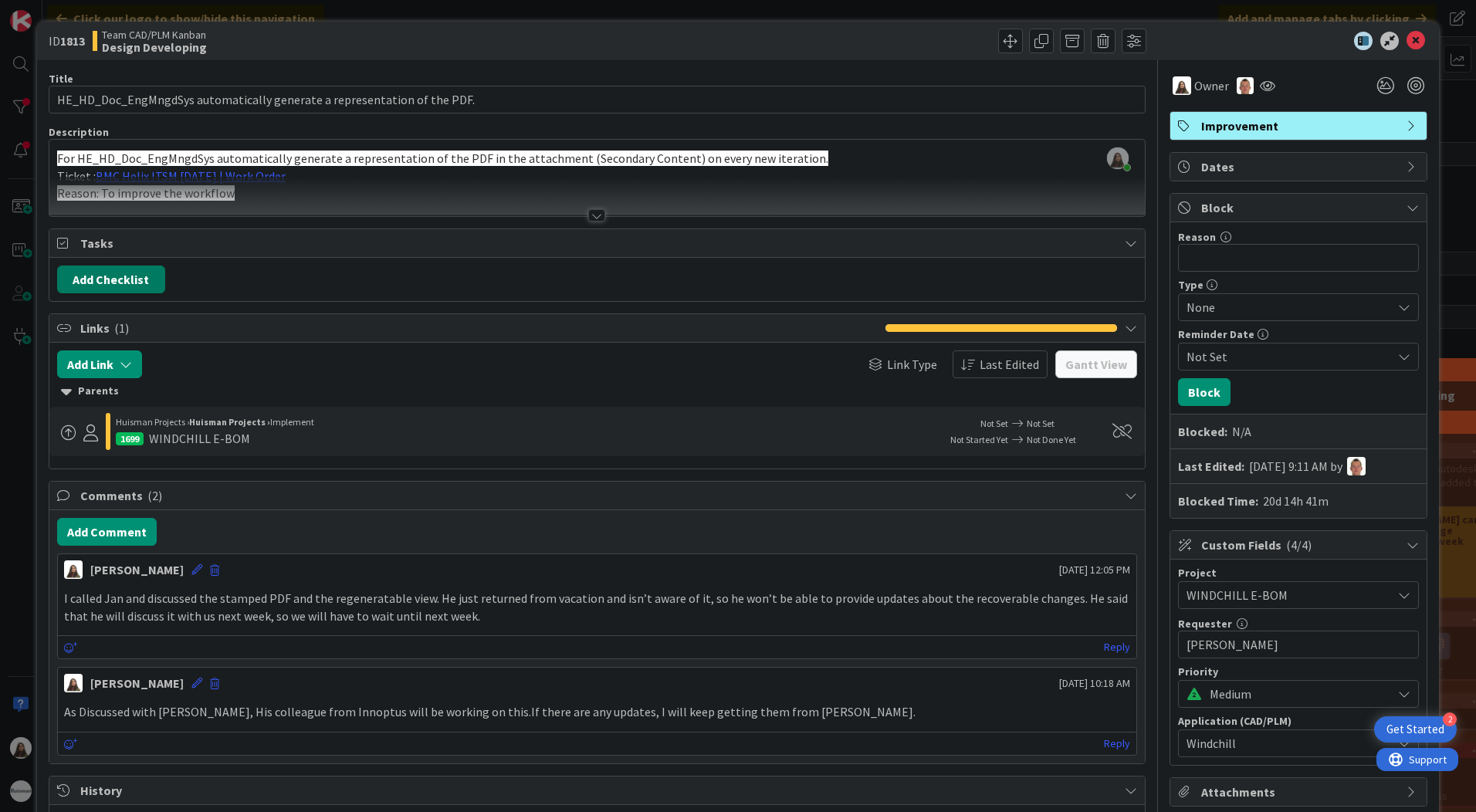
click at [102, 279] on button "Add Checklist" at bounding box center [111, 279] width 108 height 28
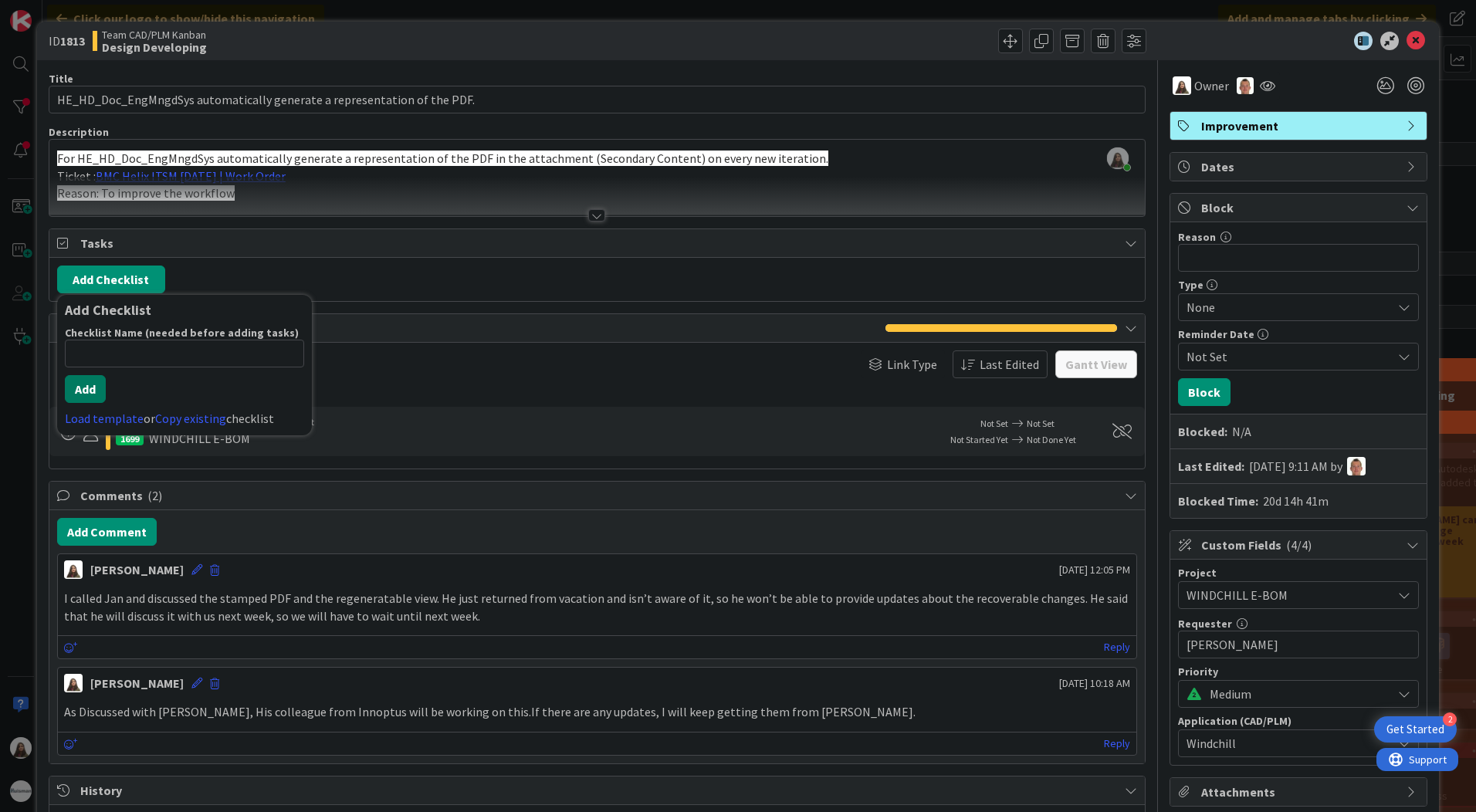
click at [84, 397] on button "Add" at bounding box center [85, 389] width 41 height 28
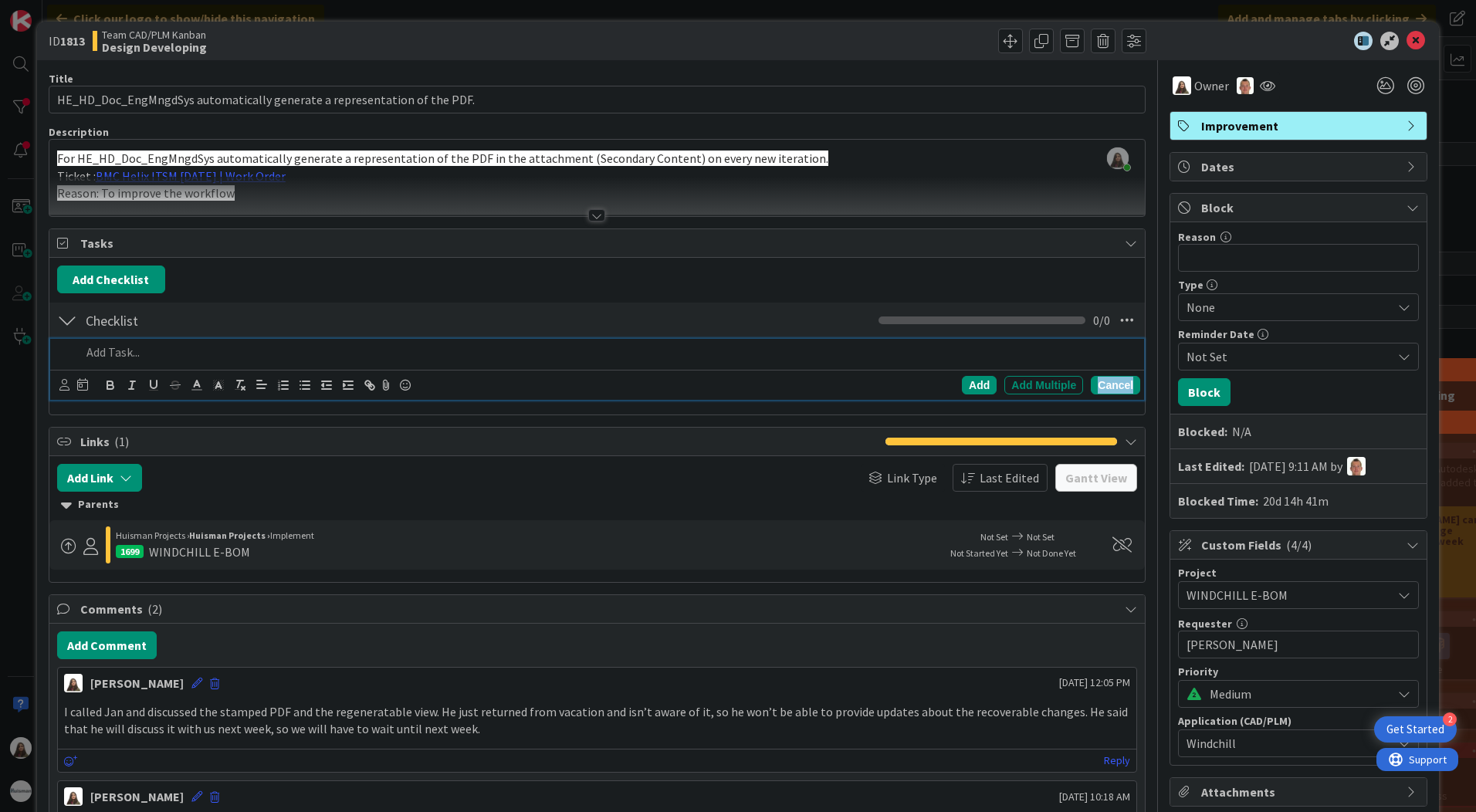
click at [1099, 383] on div "Cancel" at bounding box center [1115, 386] width 49 height 19
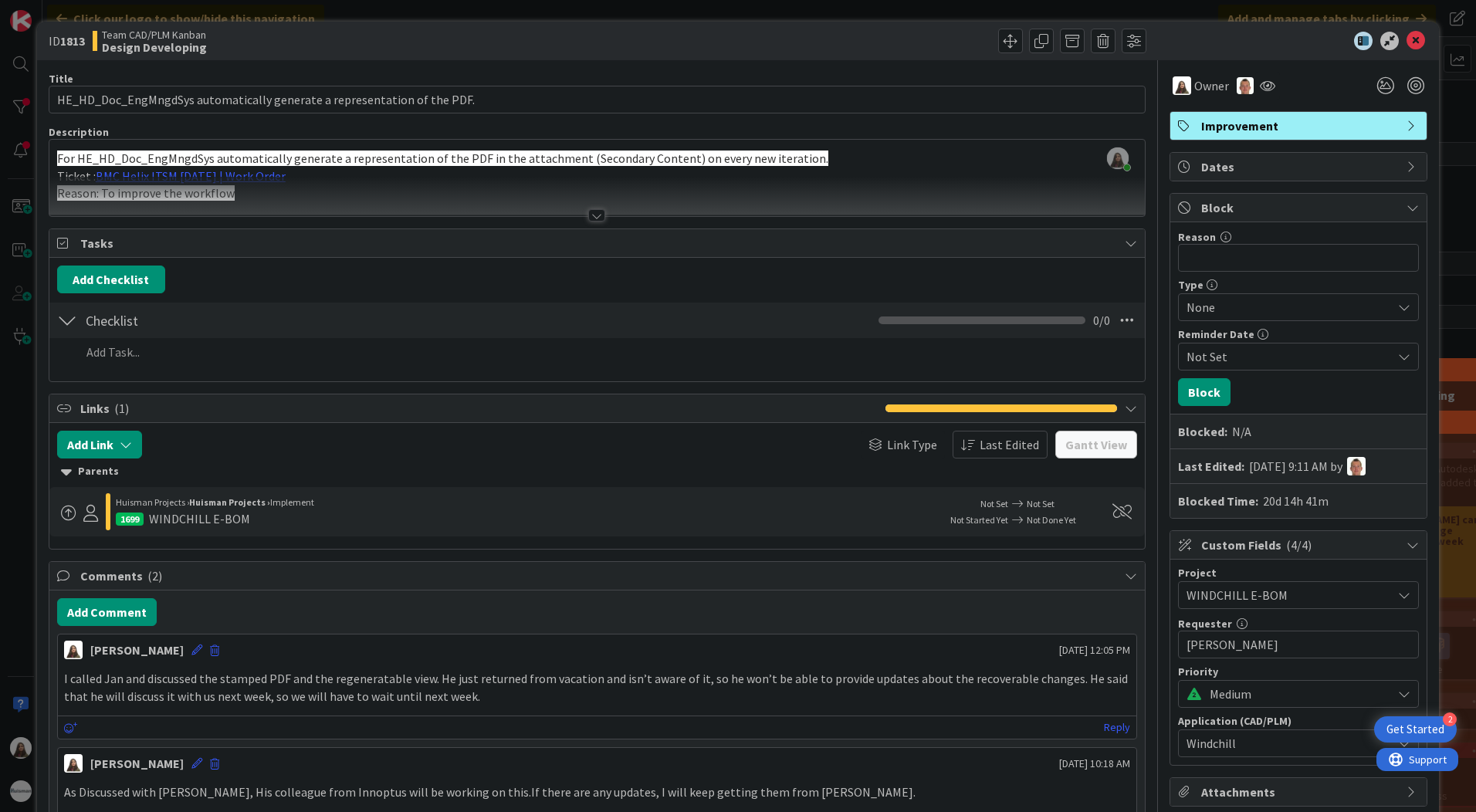
click at [588, 216] on div at bounding box center [596, 215] width 17 height 12
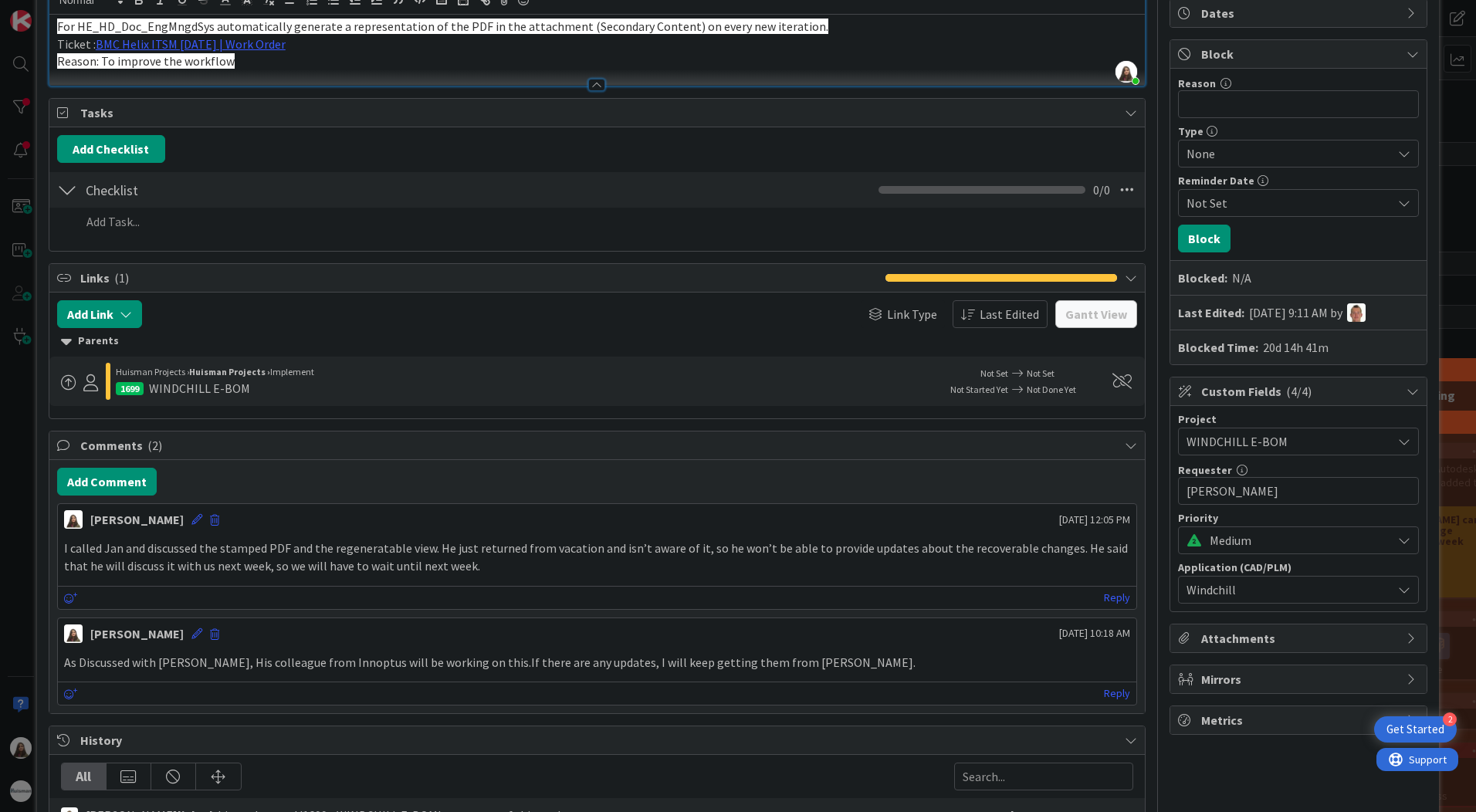
scroll to position [231, 0]
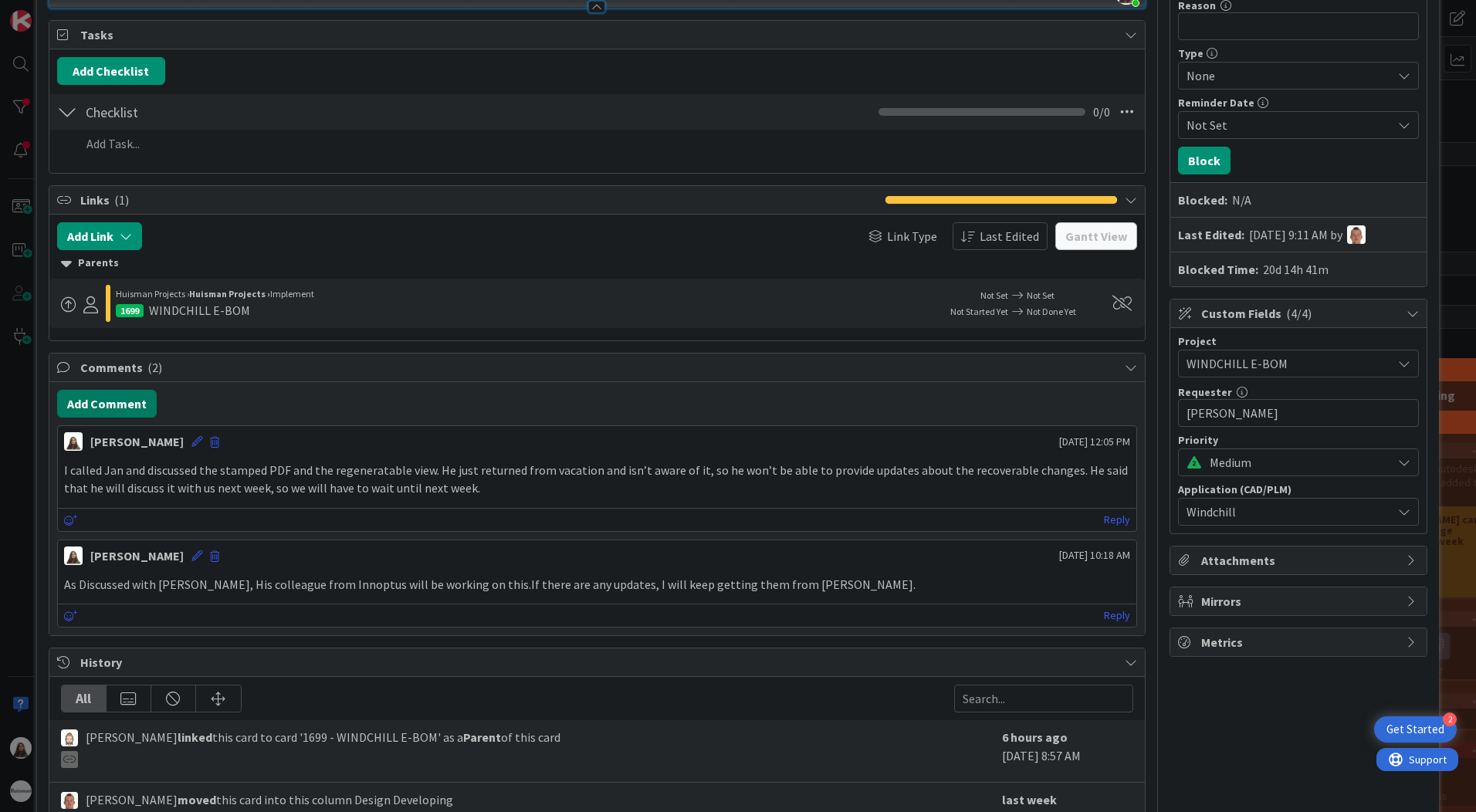
click at [88, 397] on button "Add Comment" at bounding box center [107, 403] width 100 height 28
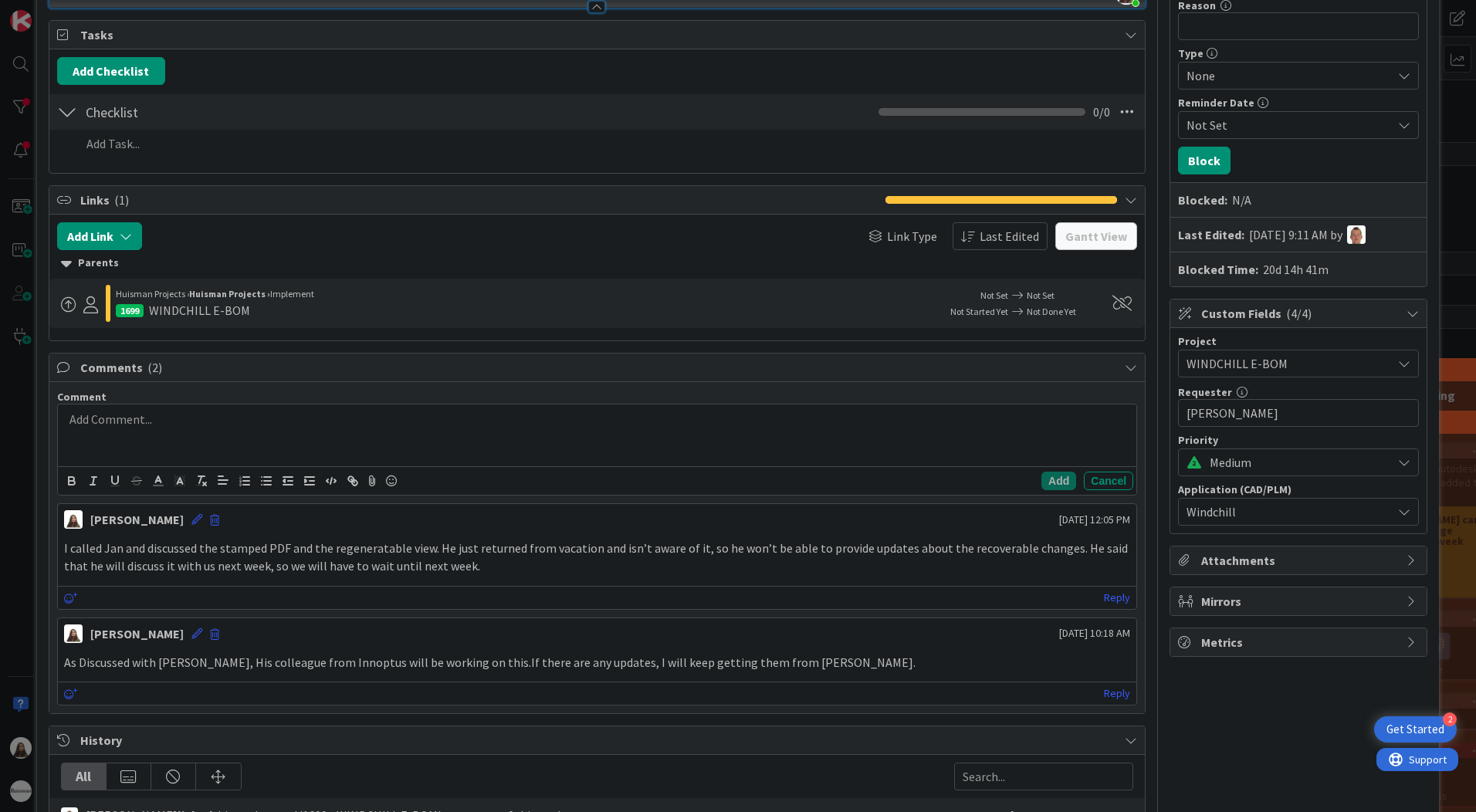
click at [93, 438] on div at bounding box center [597, 435] width 1078 height 61
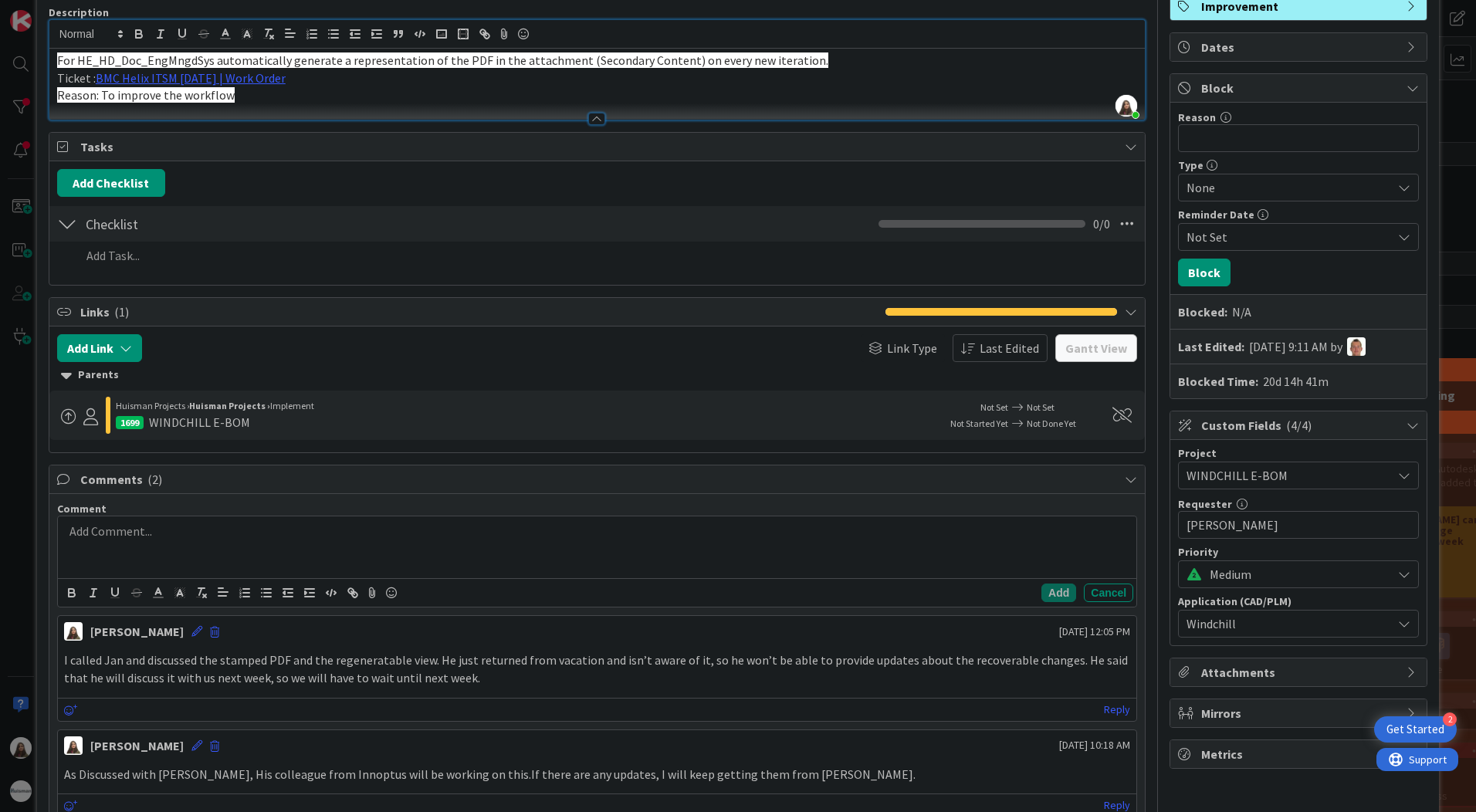
scroll to position [0, 0]
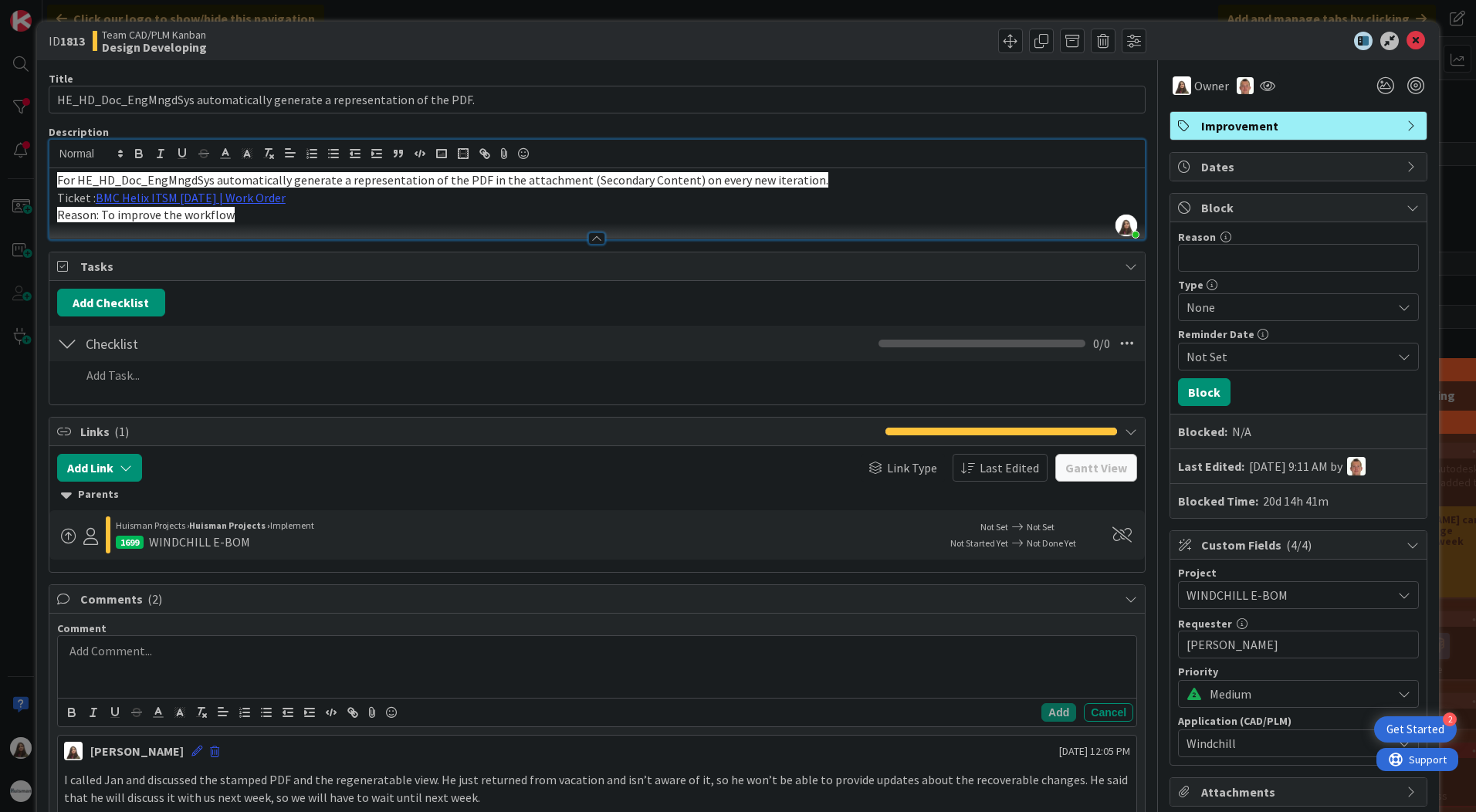
click at [99, 181] on span "For HE_HD_Doc_EngMngdSys automatically generate a representation of the PDF in …" at bounding box center [443, 180] width 771 height 15
drag, startPoint x: 76, startPoint y: 180, endPoint x: 211, endPoint y: 184, distance: 135.1
click at [211, 184] on span "For HE_HD_Doc_EngMngdSys automatically generate a representation of the PDF in …" at bounding box center [443, 180] width 771 height 15
copy span "HE_HD_Doc_EngMngdSys"
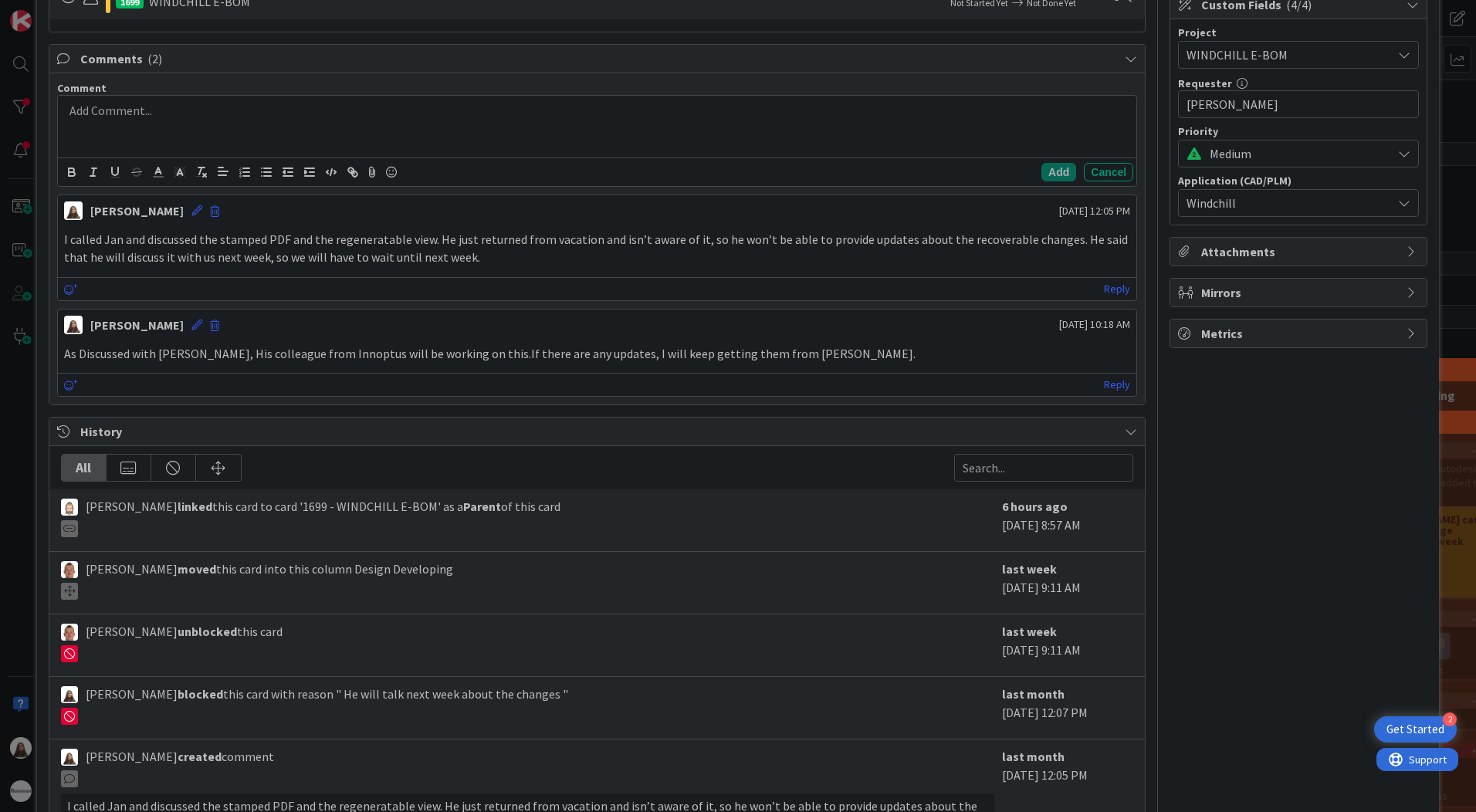
scroll to position [309, 0]
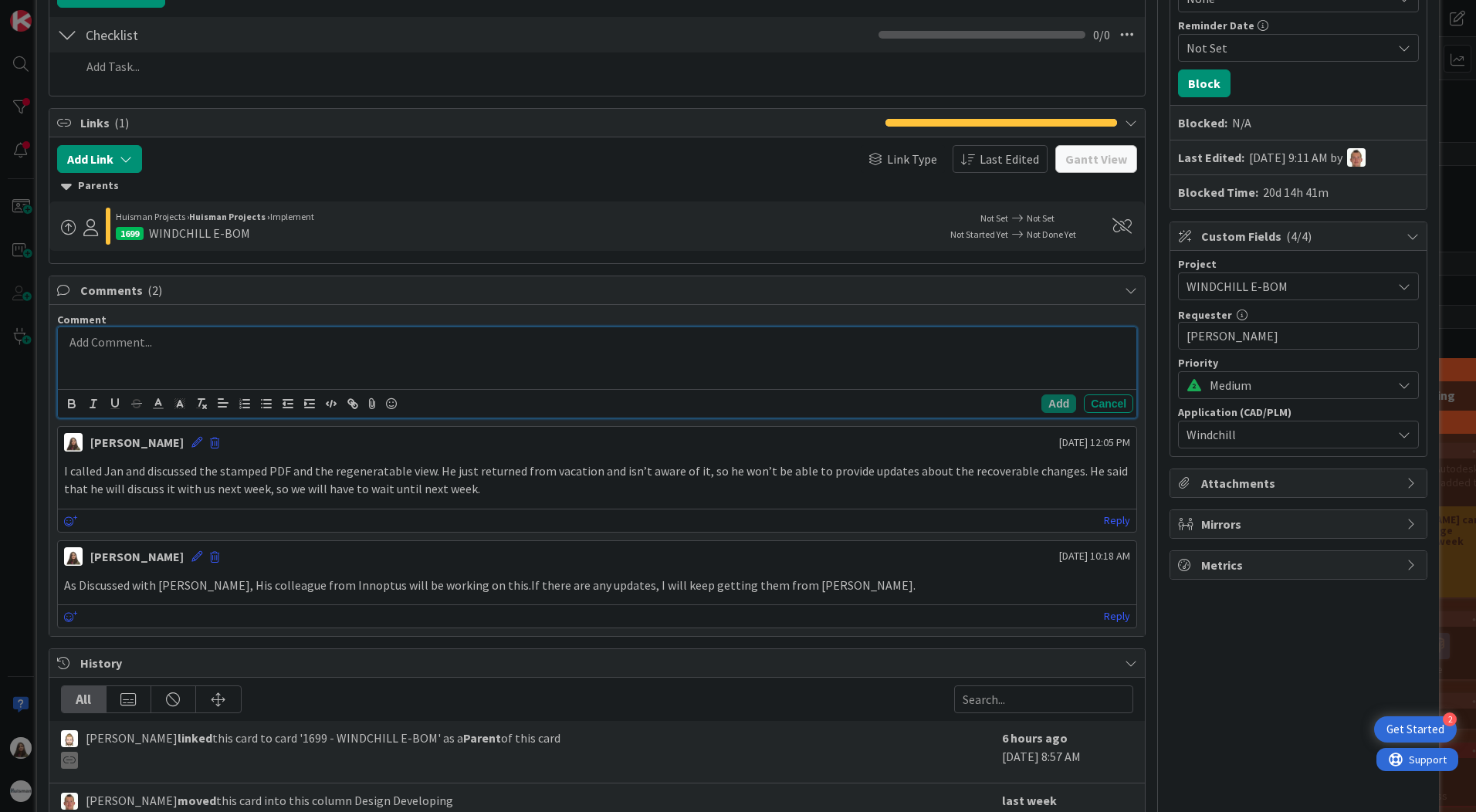
click at [93, 354] on div at bounding box center [597, 358] width 1078 height 61
click at [99, 357] on div at bounding box center [597, 358] width 1078 height 61
click at [67, 347] on span "HE_HD_Doc_EngMngdSys" at bounding box center [132, 342] width 137 height 15
click at [201, 345] on p "HE_HD_Doc_EngMngdSys" at bounding box center [596, 342] width 1066 height 18
click at [224, 348] on p "HE_HD_Doc_EngMngdSys" at bounding box center [596, 342] width 1066 height 18
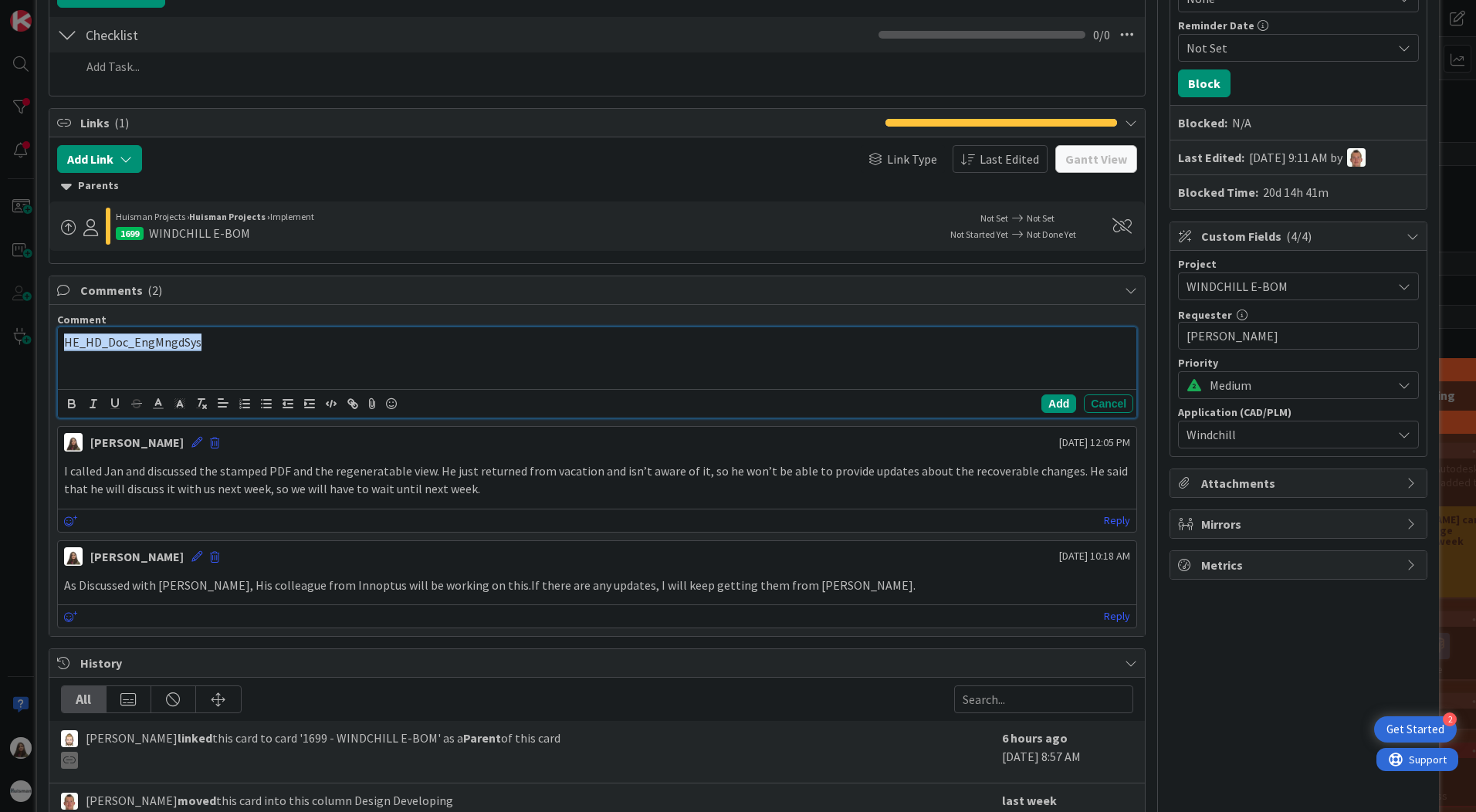
drag, startPoint x: 101, startPoint y: 340, endPoint x: 229, endPoint y: 335, distance: 128.1
click at [229, 335] on p "HE_HD_Doc_EngMngdSys" at bounding box center [596, 342] width 1066 height 18
drag, startPoint x: 174, startPoint y: 340, endPoint x: 61, endPoint y: 345, distance: 113.1
click at [61, 345] on div "HE_HD_Doc_EngMngdSys" at bounding box center [597, 358] width 1078 height 61
copy span "HE_HD_Doc_EngMngdSys"
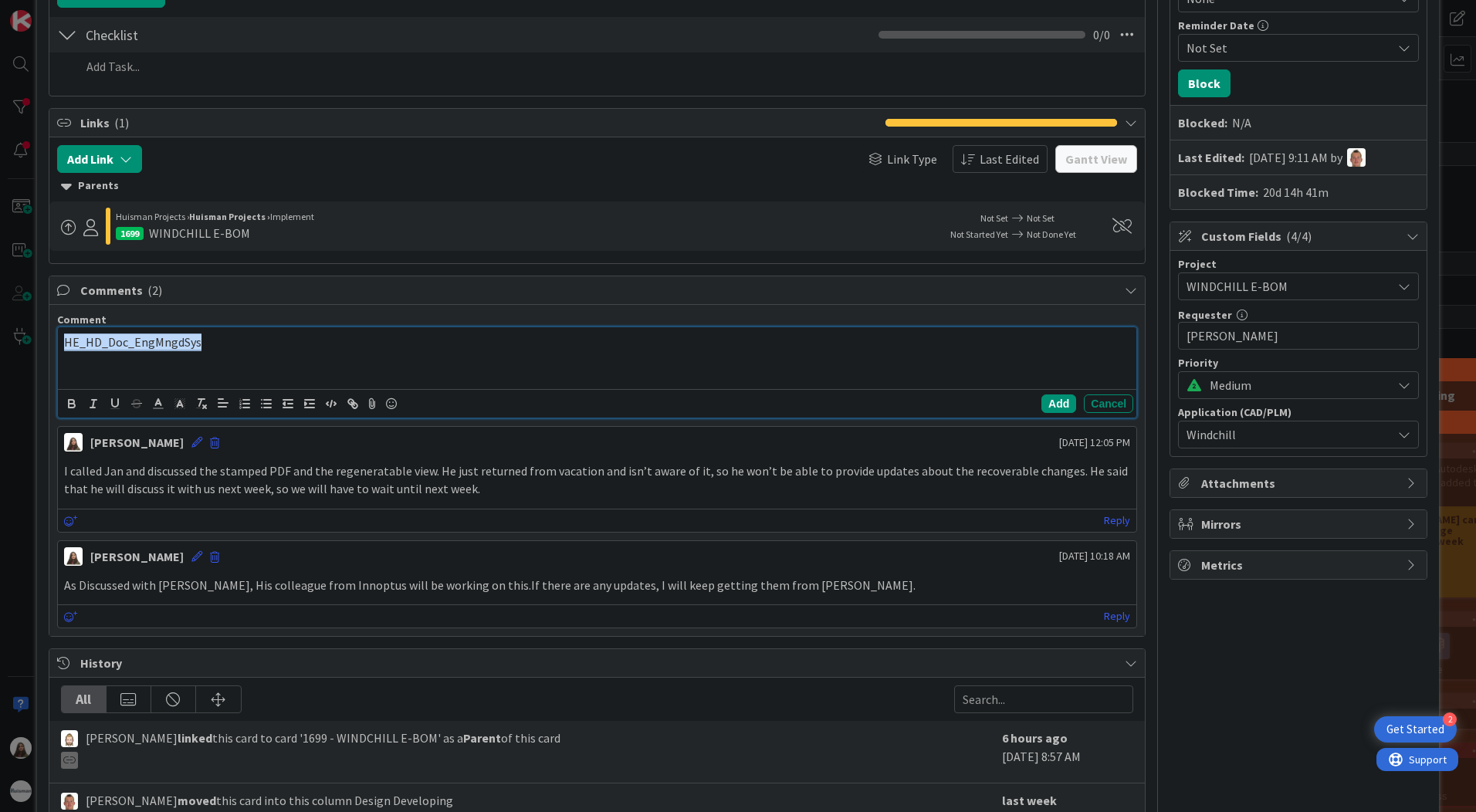
click at [247, 345] on p "HE_HD_Doc_EngMngdSys" at bounding box center [596, 342] width 1066 height 18
drag, startPoint x: 236, startPoint y: 344, endPoint x: 39, endPoint y: 328, distance: 197.6
click at [39, 328] on div "ID 1813 Team CAD/PLM Kanban Design Developing Title 72 / 128 HE_HD_Doc_EngMngdS…" at bounding box center [737, 438] width 1402 height 1450
drag, startPoint x: 68, startPoint y: 339, endPoint x: 136, endPoint y: 345, distance: 68.3
click at [69, 339] on p "HE_HD_Doc_EngMngdSys" at bounding box center [596, 342] width 1066 height 18
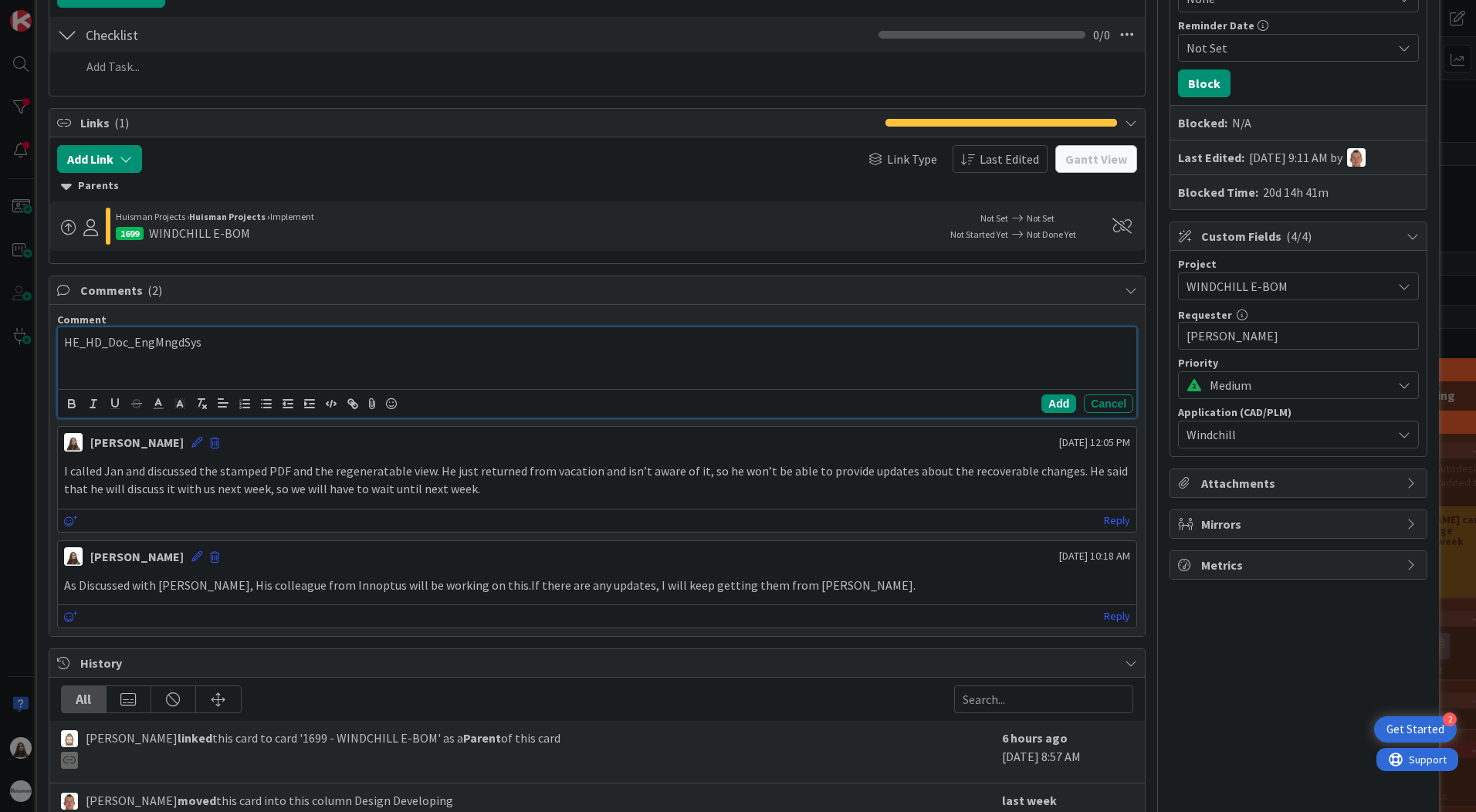
click at [71, 345] on p "HE_HD_Doc_EngMngdSys" at bounding box center [596, 342] width 1066 height 18
click at [62, 340] on div "HE_HD_Doc_EngMngdSys" at bounding box center [597, 358] width 1078 height 61
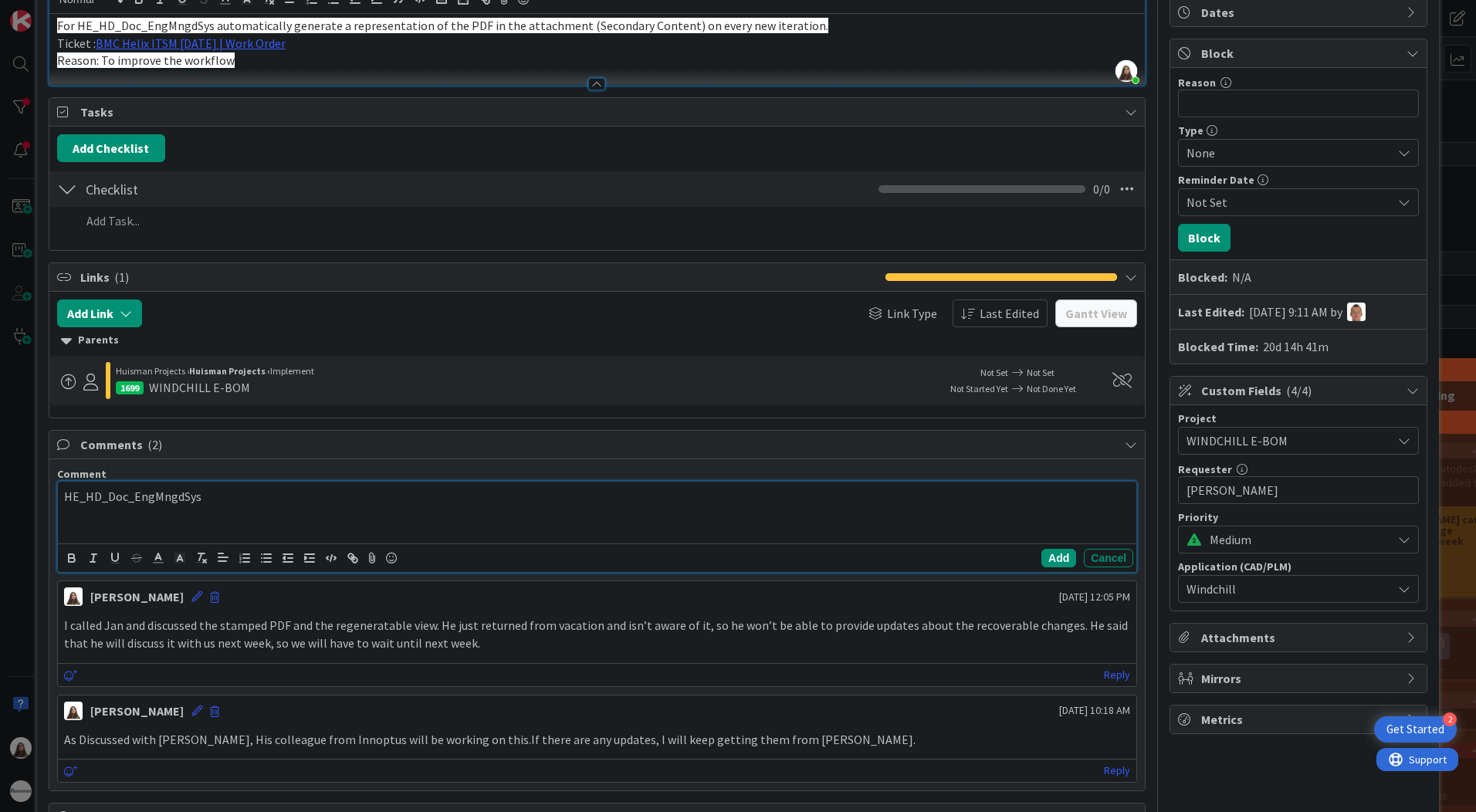
scroll to position [0, 0]
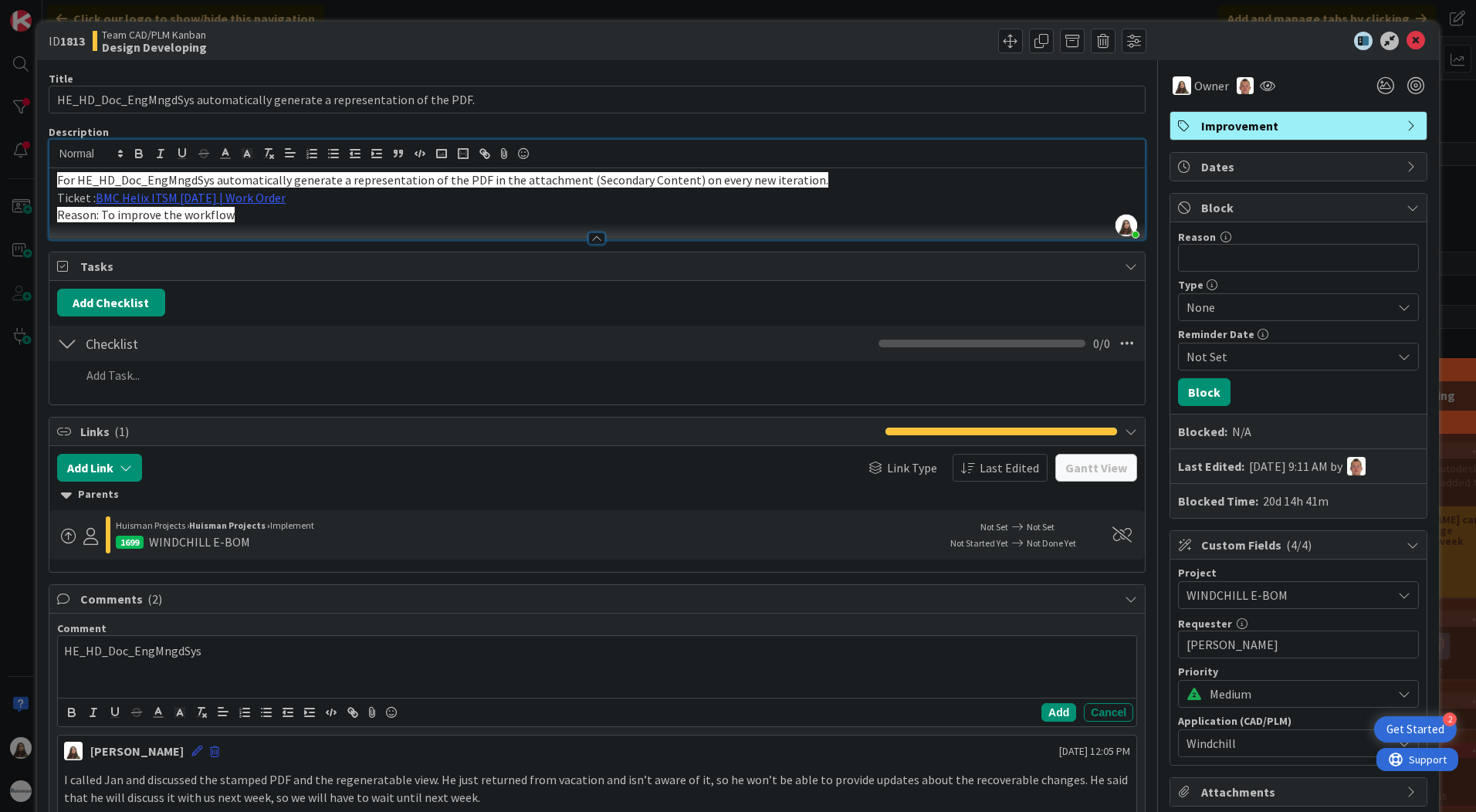
click at [328, 205] on p "Ticket : BMC Helix ITSM [DATE] | Work Order" at bounding box center [597, 198] width 1080 height 18
drag, startPoint x: 233, startPoint y: 214, endPoint x: 49, endPoint y: 213, distance: 184.0
click at [49, 213] on div "For HE_HD_Doc_EngMngdSys automatically generate a representation of the PDF in …" at bounding box center [597, 203] width 1095 height 71
click at [230, 212] on span "Reason: To improve the workflow" at bounding box center [146, 214] width 177 height 15
drag, startPoint x: 232, startPoint y: 215, endPoint x: 40, endPoint y: 212, distance: 192.0
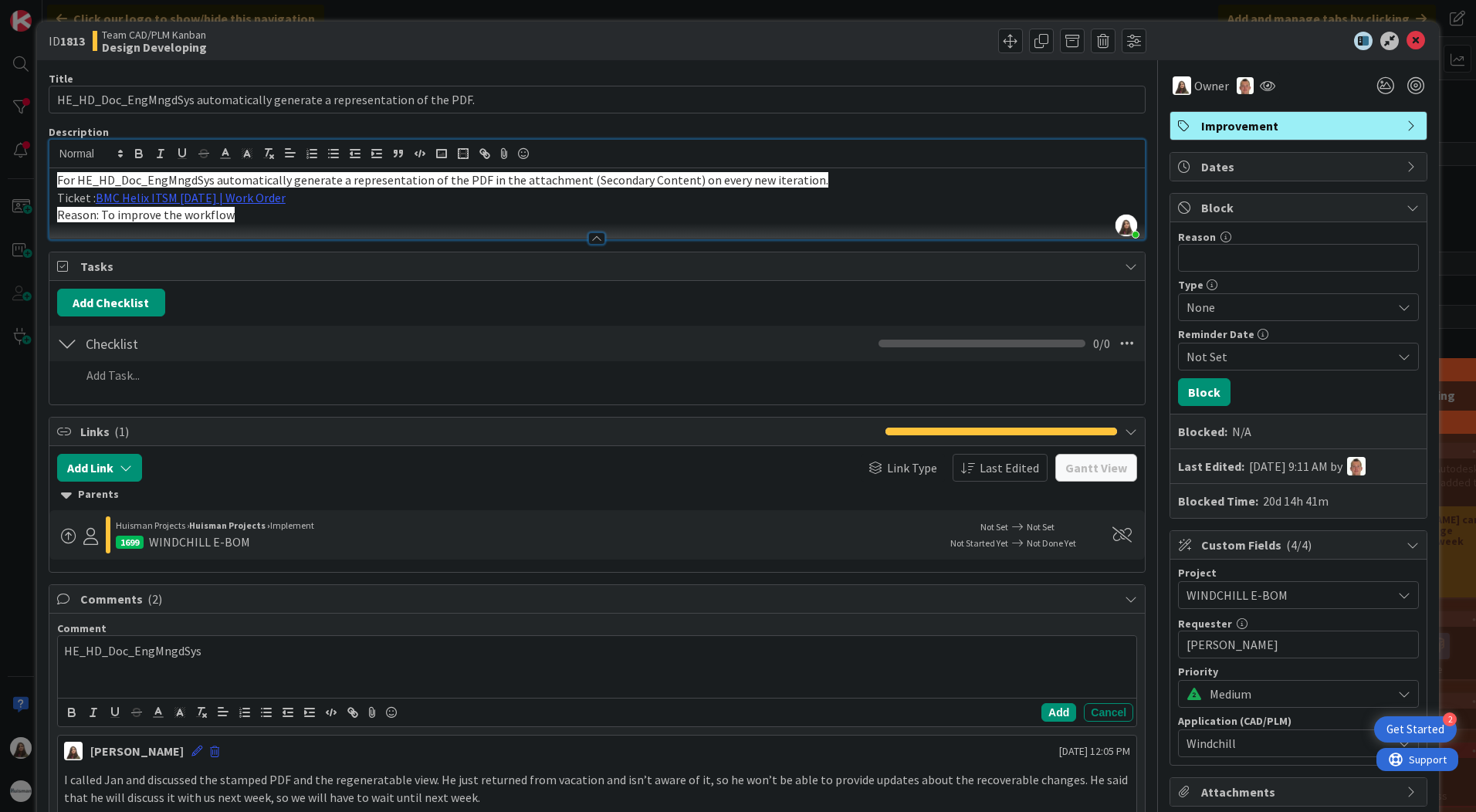
click at [40, 212] on div "ID 1813 Team CAD/PLM Kanban Design Developing Title 72 / 128 HE_HD_Doc_EngMngdS…" at bounding box center [737, 746] width 1402 height 1450
copy span "Reason: To improve the workflow"
click at [246, 216] on p "Reason: To improve the workflow" at bounding box center [597, 215] width 1080 height 18
drag, startPoint x: 246, startPoint y: 216, endPoint x: 32, endPoint y: 212, distance: 214.0
click at [32, 212] on div "ID 1813 Team CAD/PLM Kanban Design Developing Title 72 / 128 HE_HD_Doc_EngMngdS…" at bounding box center [738, 406] width 1476 height 812
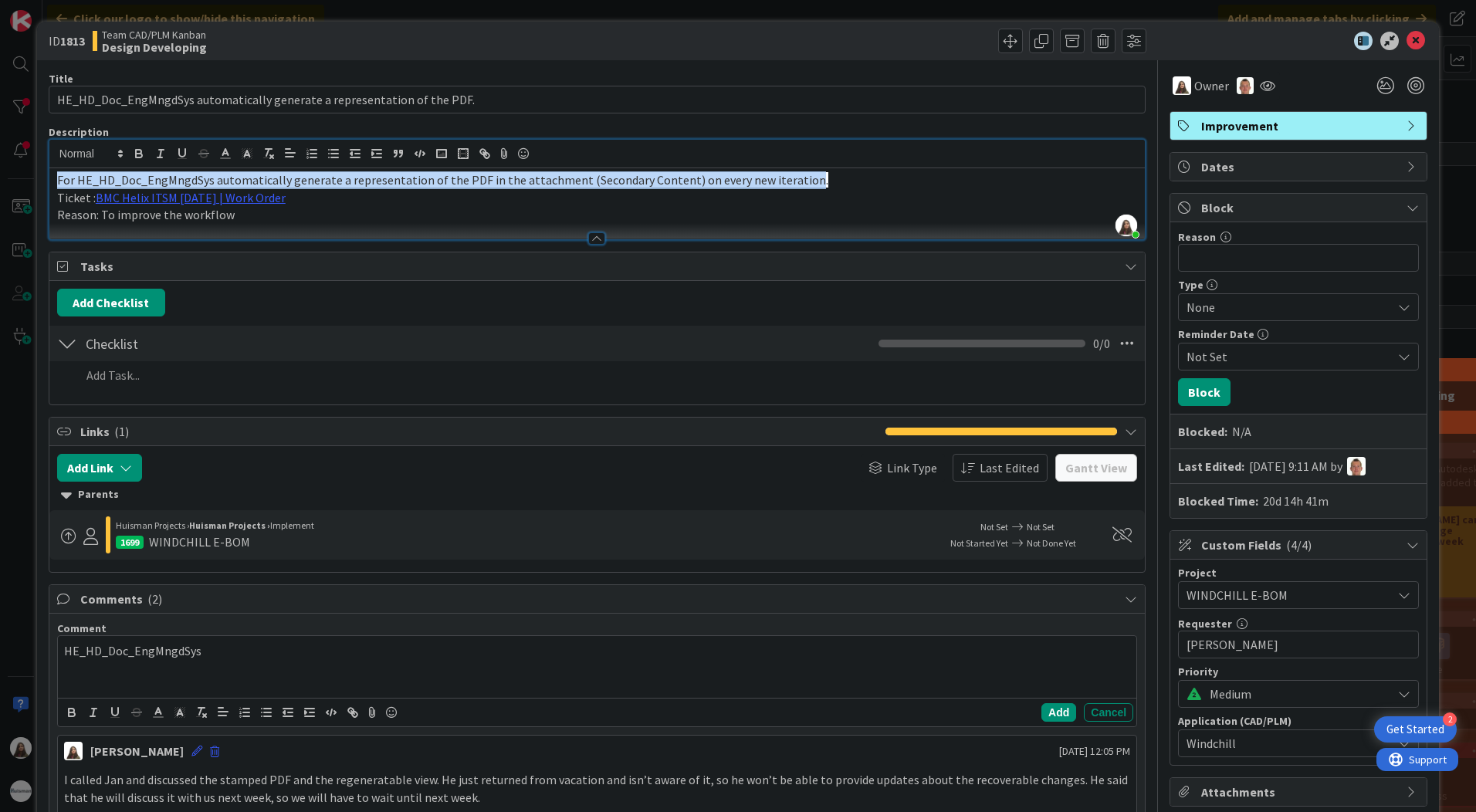
drag, startPoint x: 796, startPoint y: 178, endPoint x: 51, endPoint y: 169, distance: 745.1
click at [51, 169] on div "For HE_HD_Doc_EngMngdSys automatically generate a representation of the PDF in …" at bounding box center [597, 203] width 1095 height 71
copy span "For HE_HD_Doc_EngMngdSys automatically generate a representation of the PDF in …"
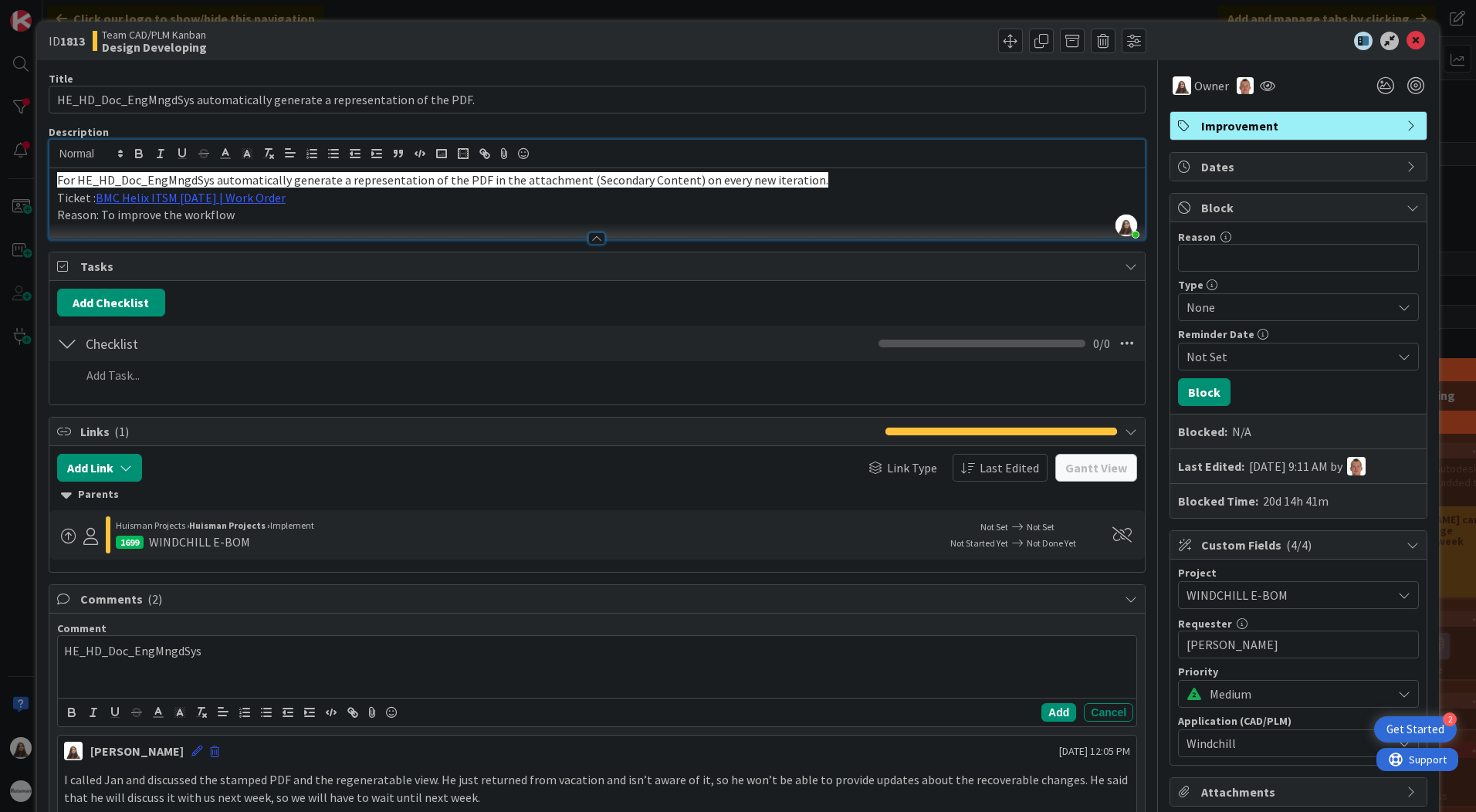
click at [814, 184] on p "For HE_HD_Doc_EngMngdSys automatically generate a representation of the PDF in …" at bounding box center [597, 180] width 1080 height 18
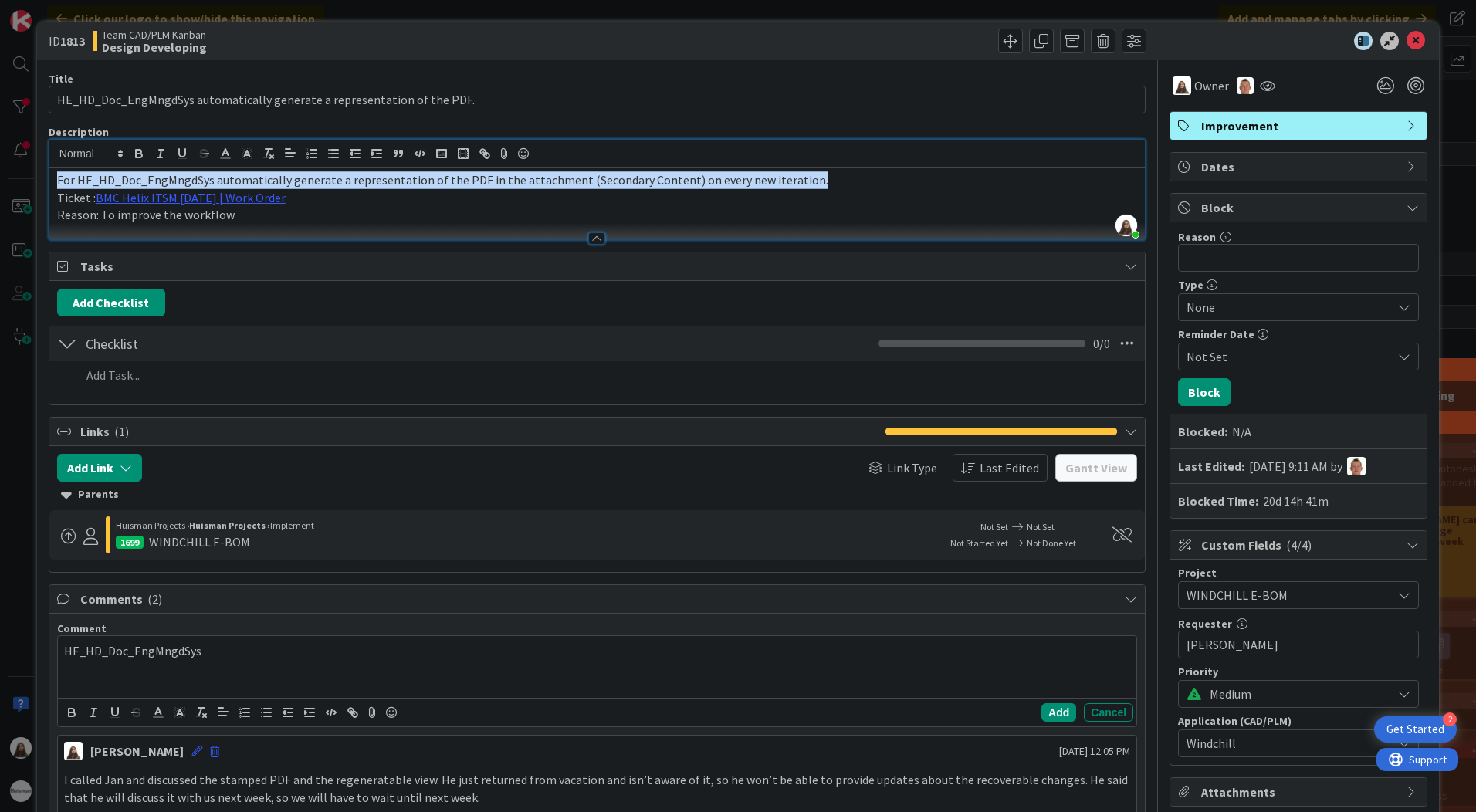
drag, startPoint x: 806, startPoint y: 178, endPoint x: 55, endPoint y: 165, distance: 751.1
click at [55, 165] on div "[PERSON_NAME] joined 6 m ago For HE_HD_Doc_EngMngdSys automatically generate a …" at bounding box center [597, 189] width 1095 height 100
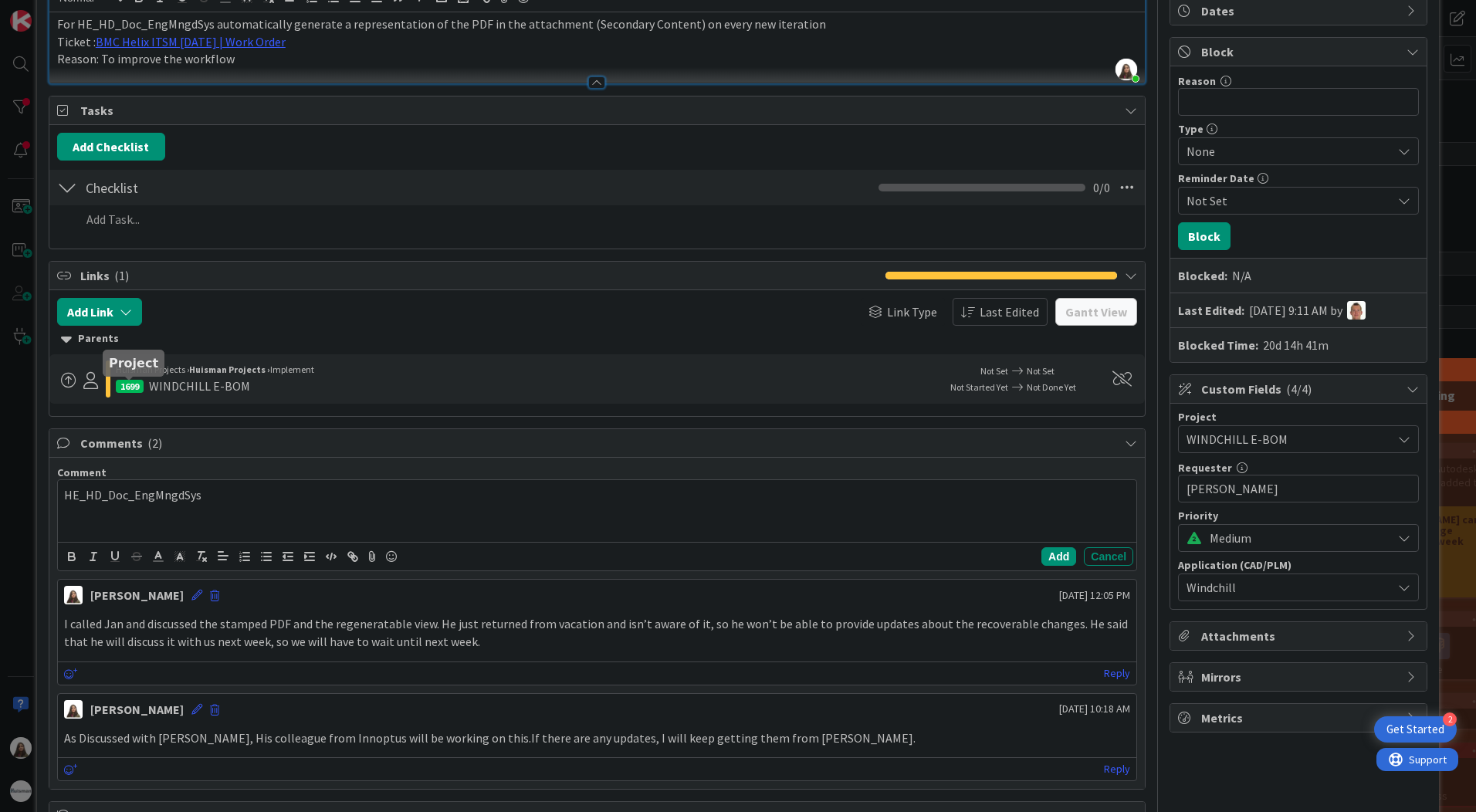
scroll to position [154, 0]
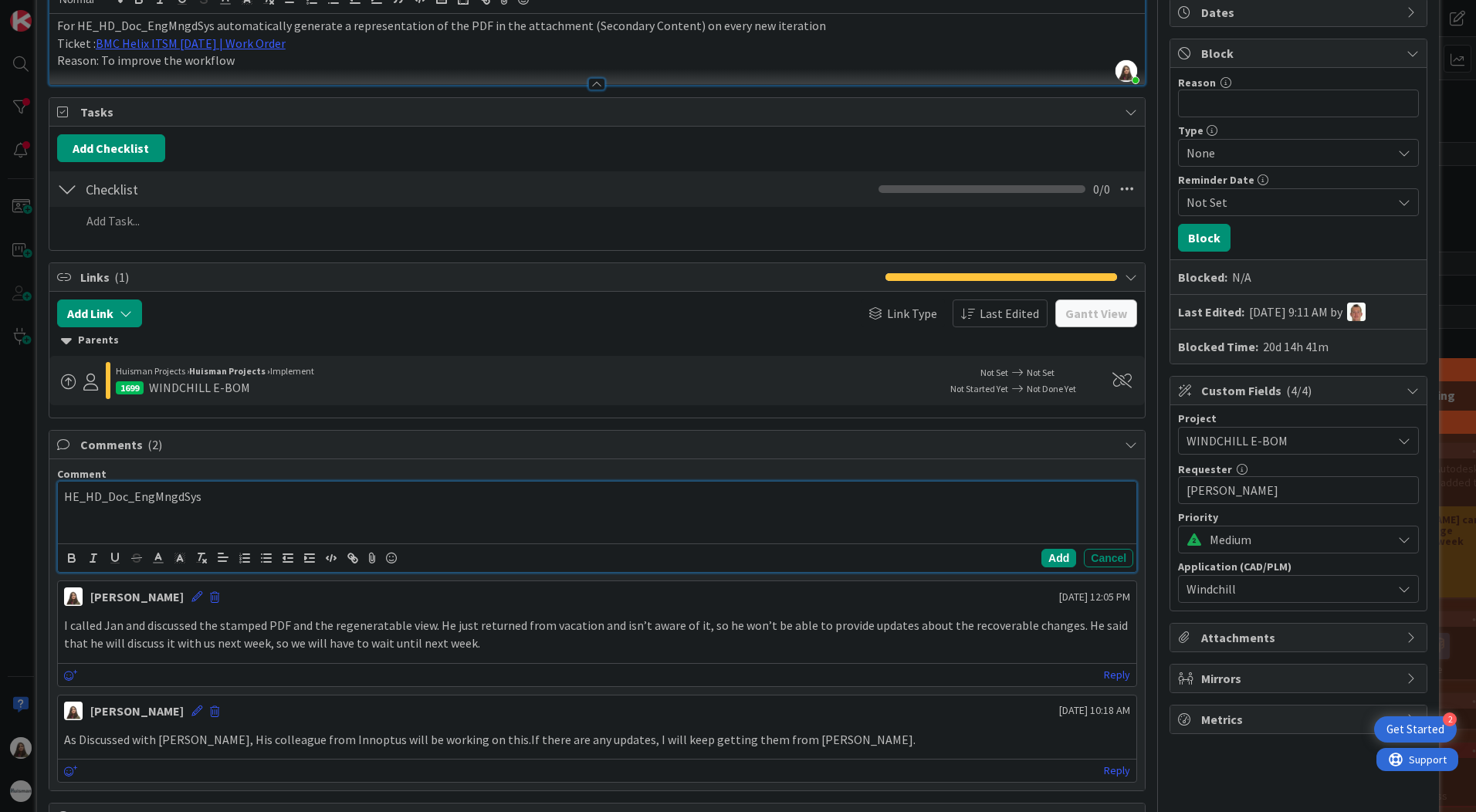
click at [62, 498] on div "HE_HD_Doc_EngMngdSys" at bounding box center [597, 513] width 1078 height 61
click at [58, 490] on div "HE_HD_Doc_EngMngdSys" at bounding box center [597, 513] width 1078 height 61
click at [103, 495] on p "For HE_HD_Doc_EngMngdSys" at bounding box center [596, 496] width 1066 height 18
click at [285, 499] on p "For HE_HD_Doc_EngMngdSys" at bounding box center [596, 496] width 1066 height 18
drag, startPoint x: 63, startPoint y: 498, endPoint x: 102, endPoint y: 499, distance: 39.0
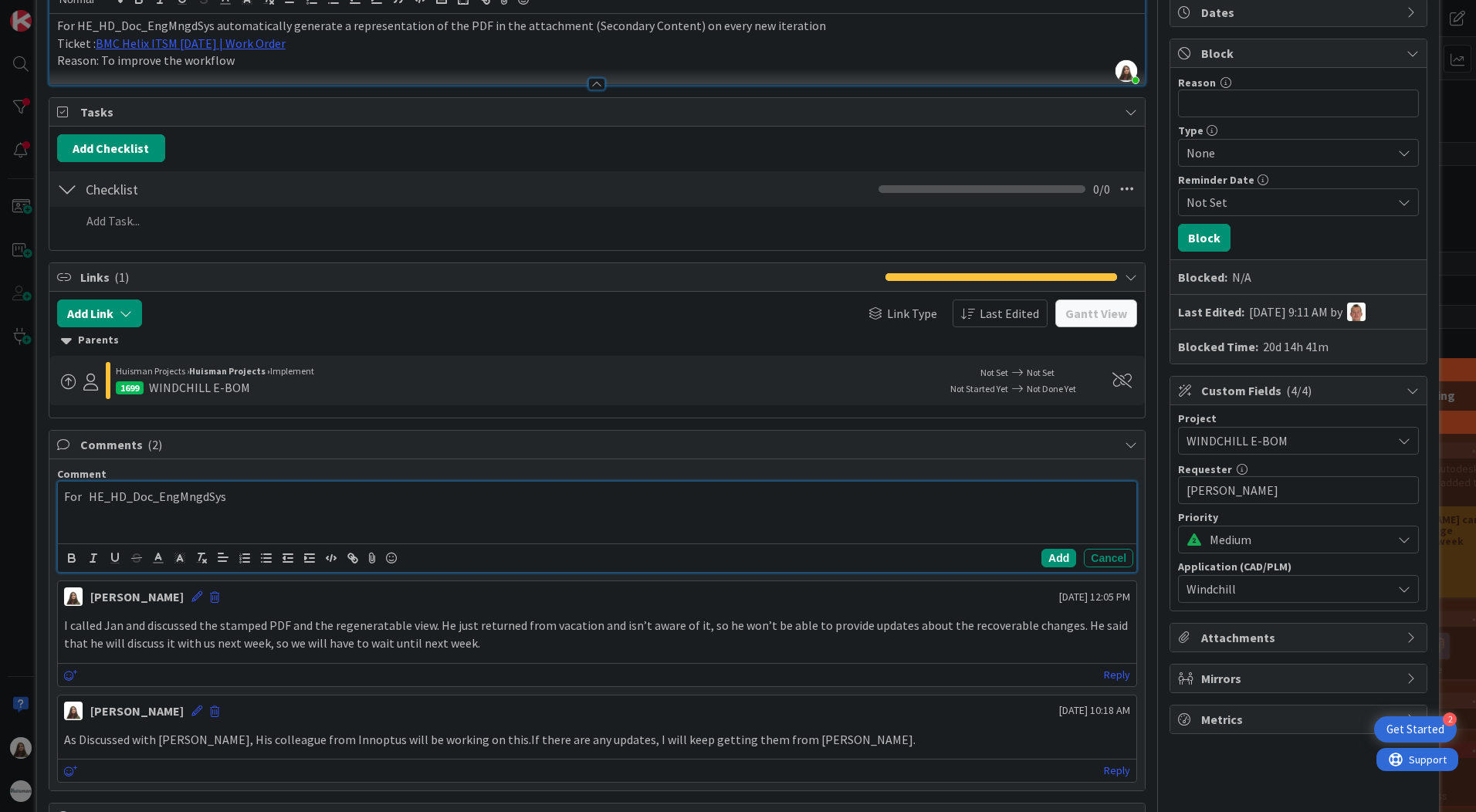
click at [64, 498] on p "For HE_HD_Doc_EngMngdSys" at bounding box center [596, 496] width 1066 height 18
click at [282, 484] on div "For HE_HD_Doc_EngMngdSys" at bounding box center [597, 513] width 1078 height 61
click at [235, 492] on p "For HE_HD_Doc_EngMngdSys" at bounding box center [596, 496] width 1066 height 18
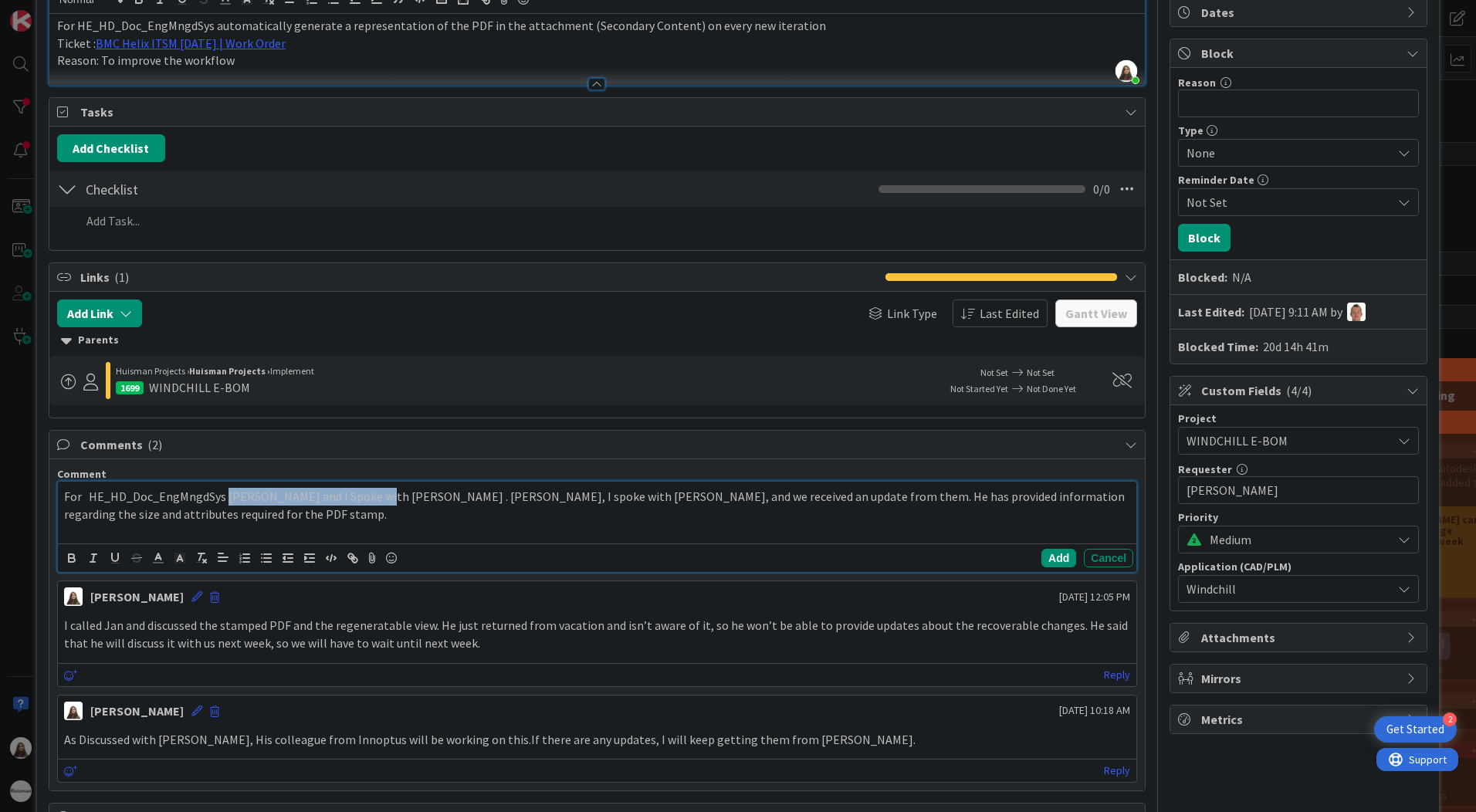
drag, startPoint x: 379, startPoint y: 504, endPoint x: 226, endPoint y: 498, distance: 153.1
click at [226, 498] on p "For HE_HD_Doc_EngMngdSys [PERSON_NAME] and I Spoke with [PERSON_NAME] . [PERSON…" at bounding box center [596, 505] width 1066 height 35
click at [276, 492] on p "For HE_HD_Doc_EngMngdSys - [PERSON_NAME], I spoke with [PERSON_NAME], and we re…" at bounding box center [596, 505] width 1066 height 35
click at [584, 498] on p "For HE_HD_Doc_EngMngdSys - [PERSON_NAME], and I spoke with [PERSON_NAME], and w…" at bounding box center [596, 505] width 1066 height 35
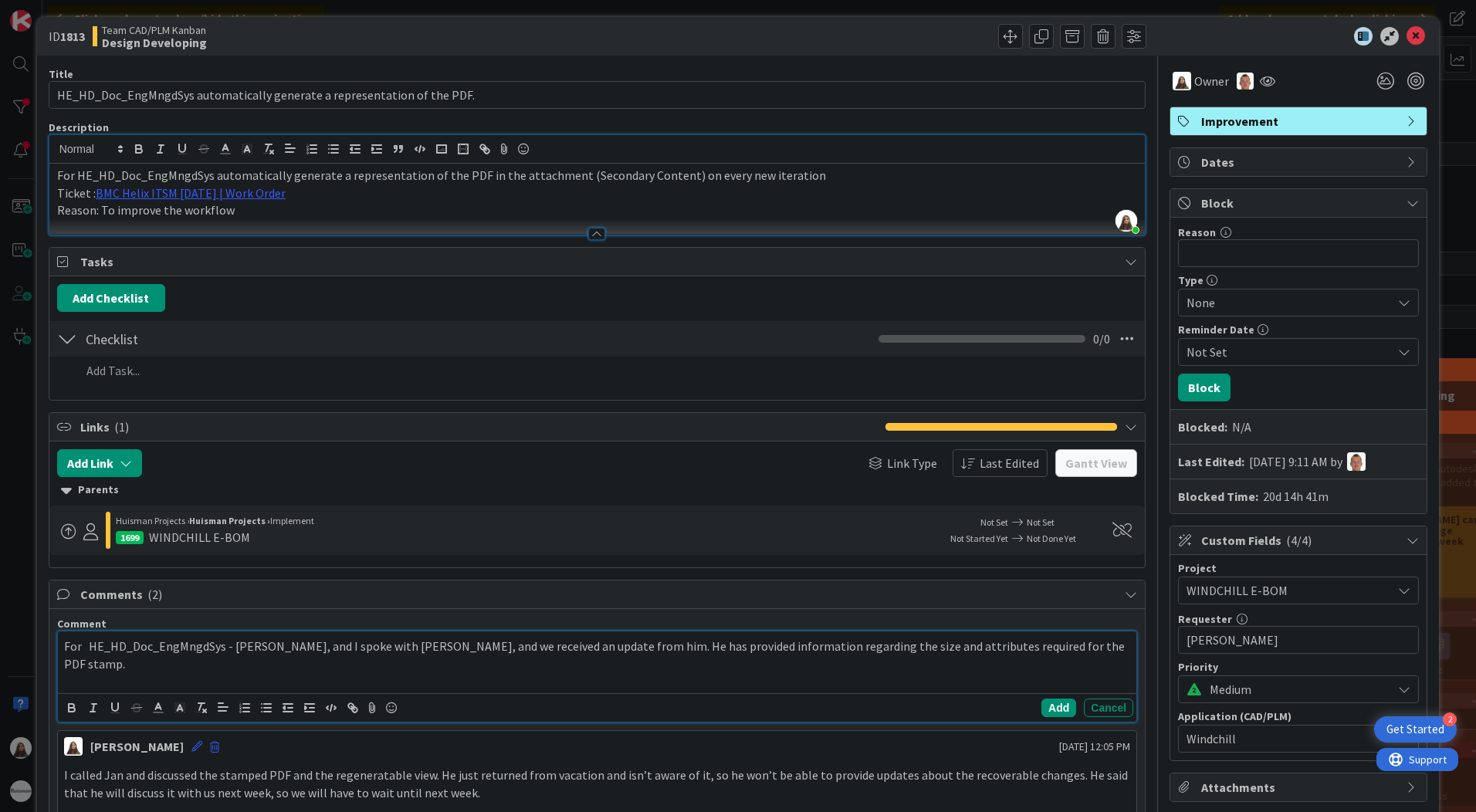
scroll to position [0, 0]
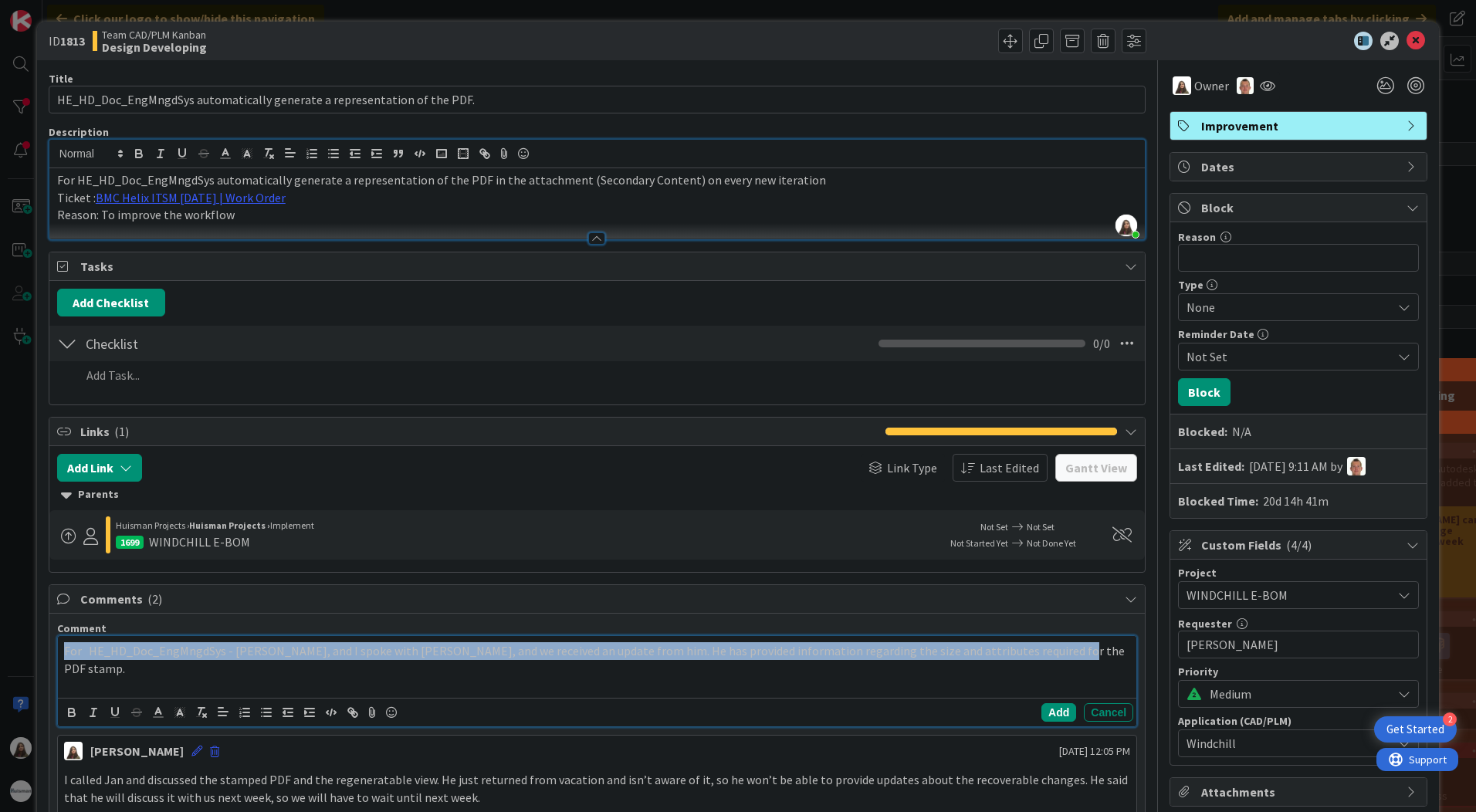
drag, startPoint x: 1064, startPoint y: 652, endPoint x: 47, endPoint y: 640, distance: 1017.1
click at [47, 640] on div "ID 1813 Team CAD/PLM Kanban Design Developing Title 72 / 128 HE_HD_Doc_EngMngdS…" at bounding box center [737, 746] width 1402 height 1450
copy p "For HE_HD_Doc_EngMngdSys - [PERSON_NAME], and I spoke with [PERSON_NAME], and w…"
click at [523, 685] on div "For HE_HD_Doc_EngMngdSys - [PERSON_NAME], and I spoke with [PERSON_NAME], and w…" at bounding box center [597, 667] width 1078 height 61
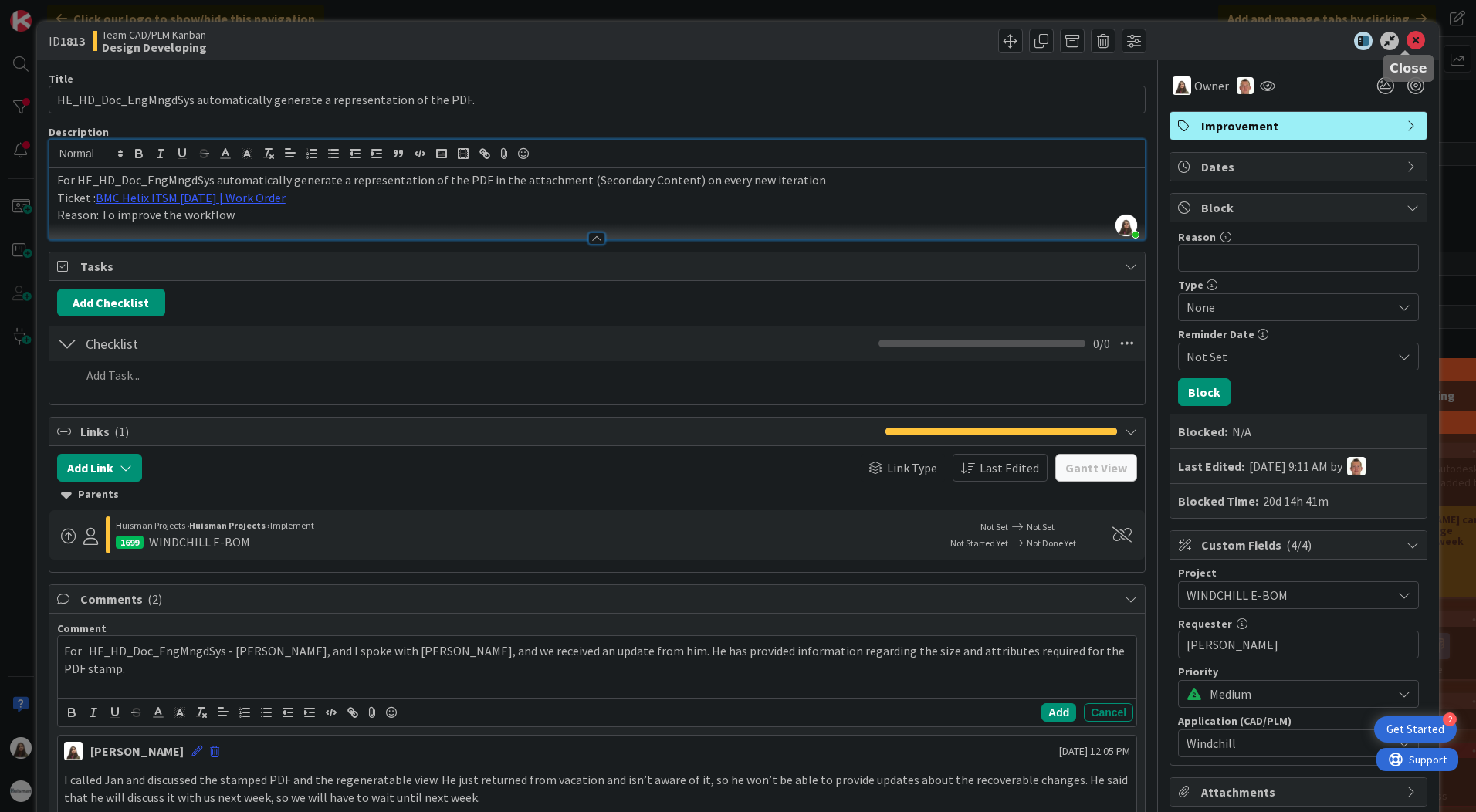
click at [1409, 40] on icon at bounding box center [1415, 41] width 19 height 19
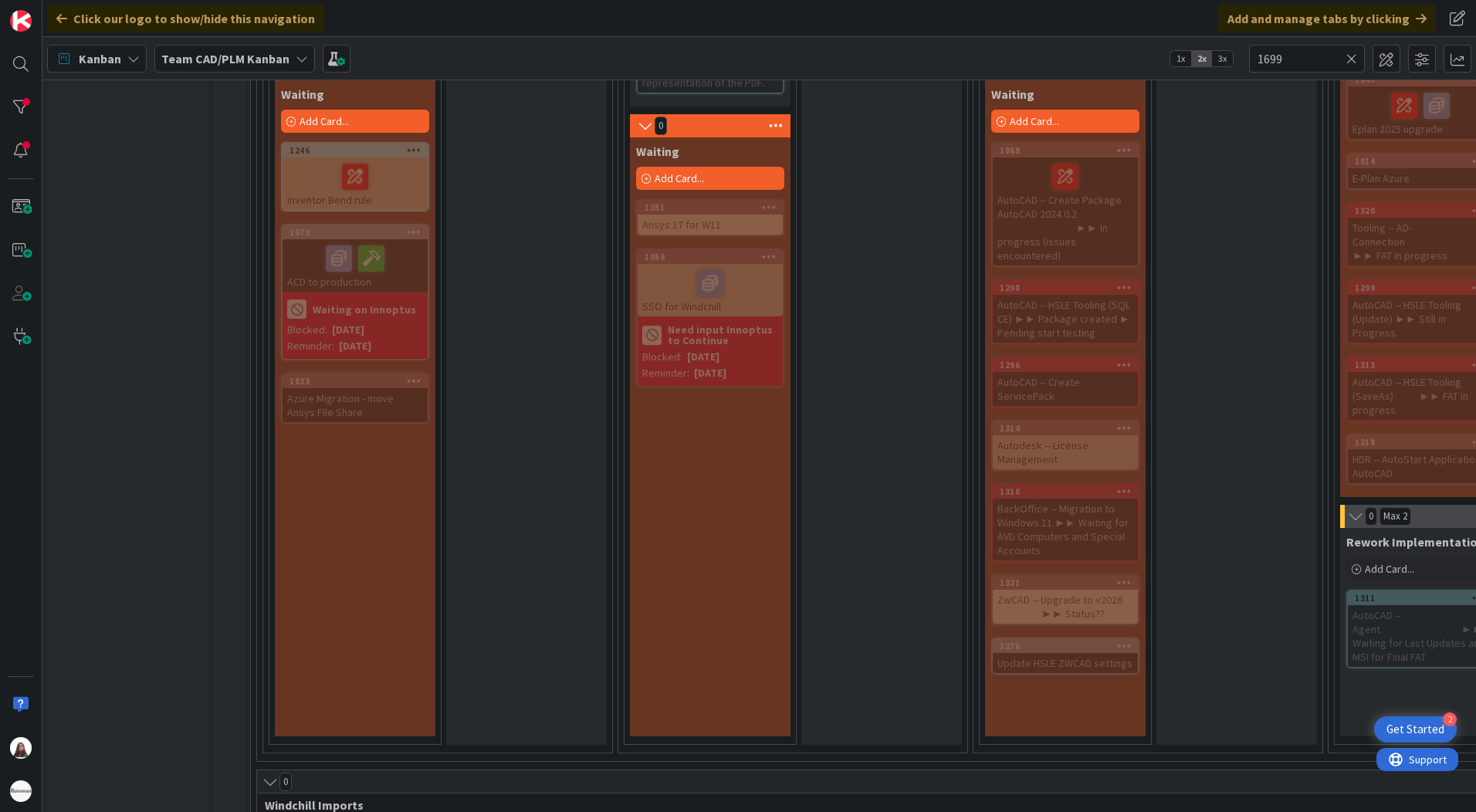
scroll to position [1349, 5]
